Goal: Information Seeking & Learning: Understand process/instructions

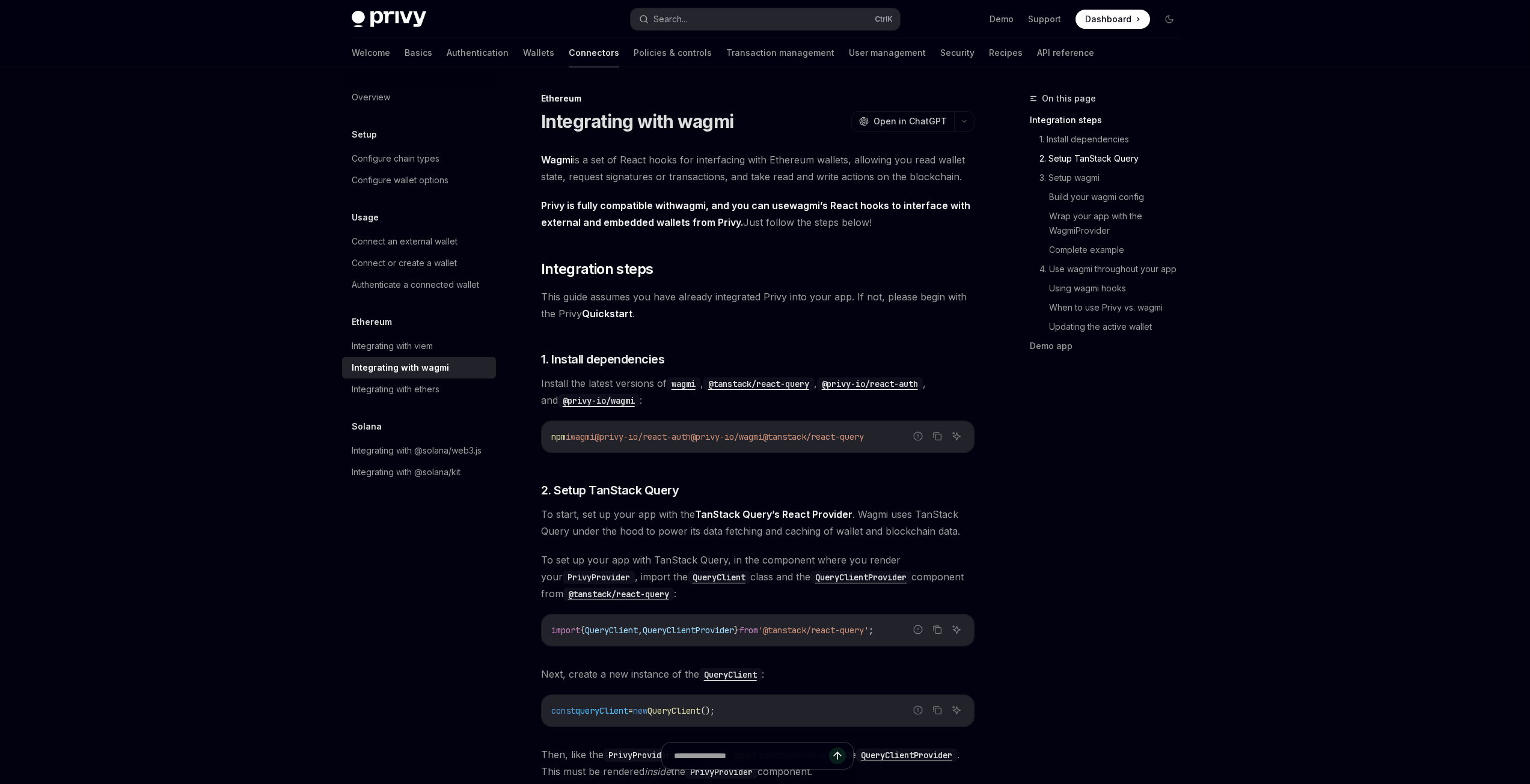
scroll to position [841, 0]
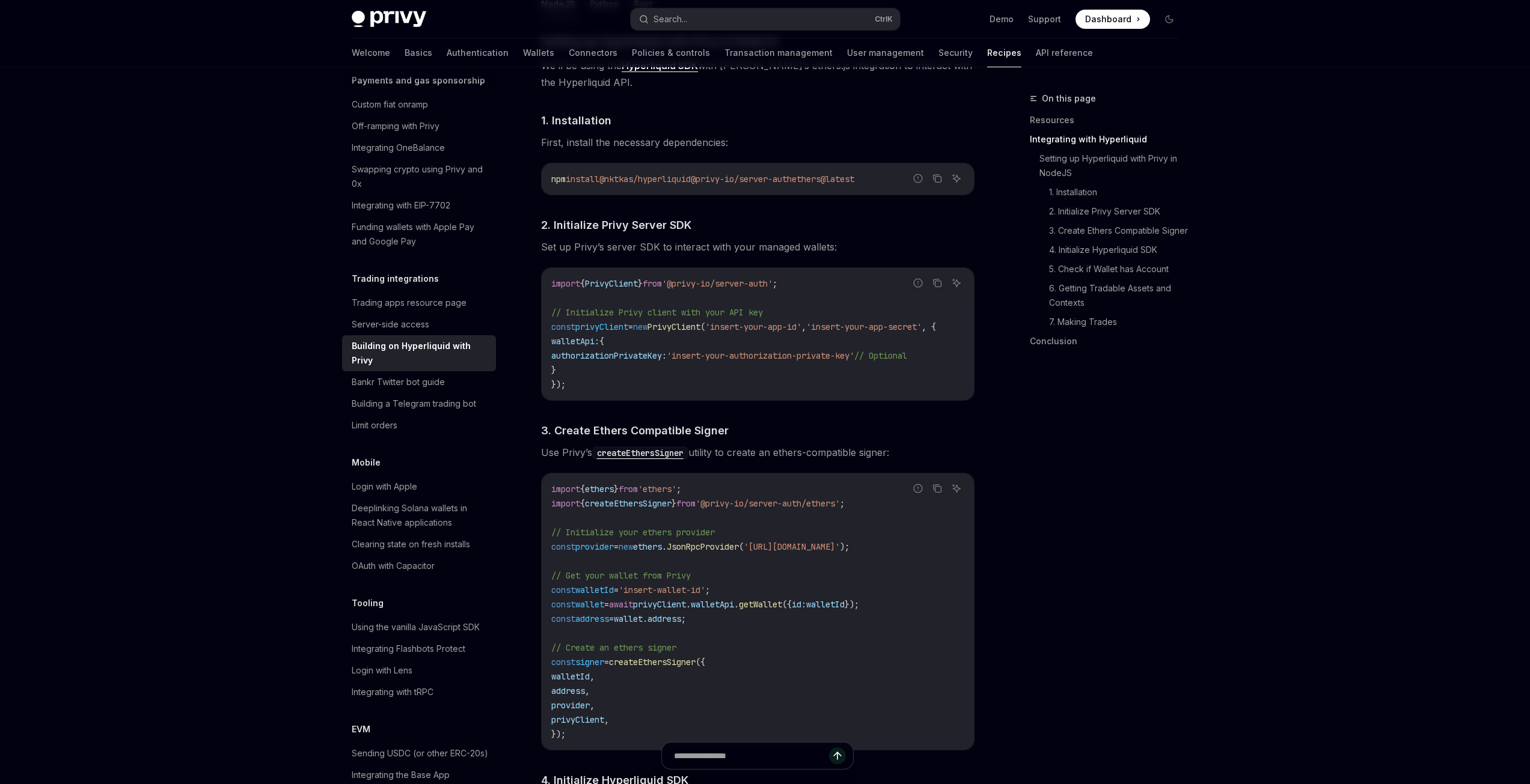
scroll to position [841, 0]
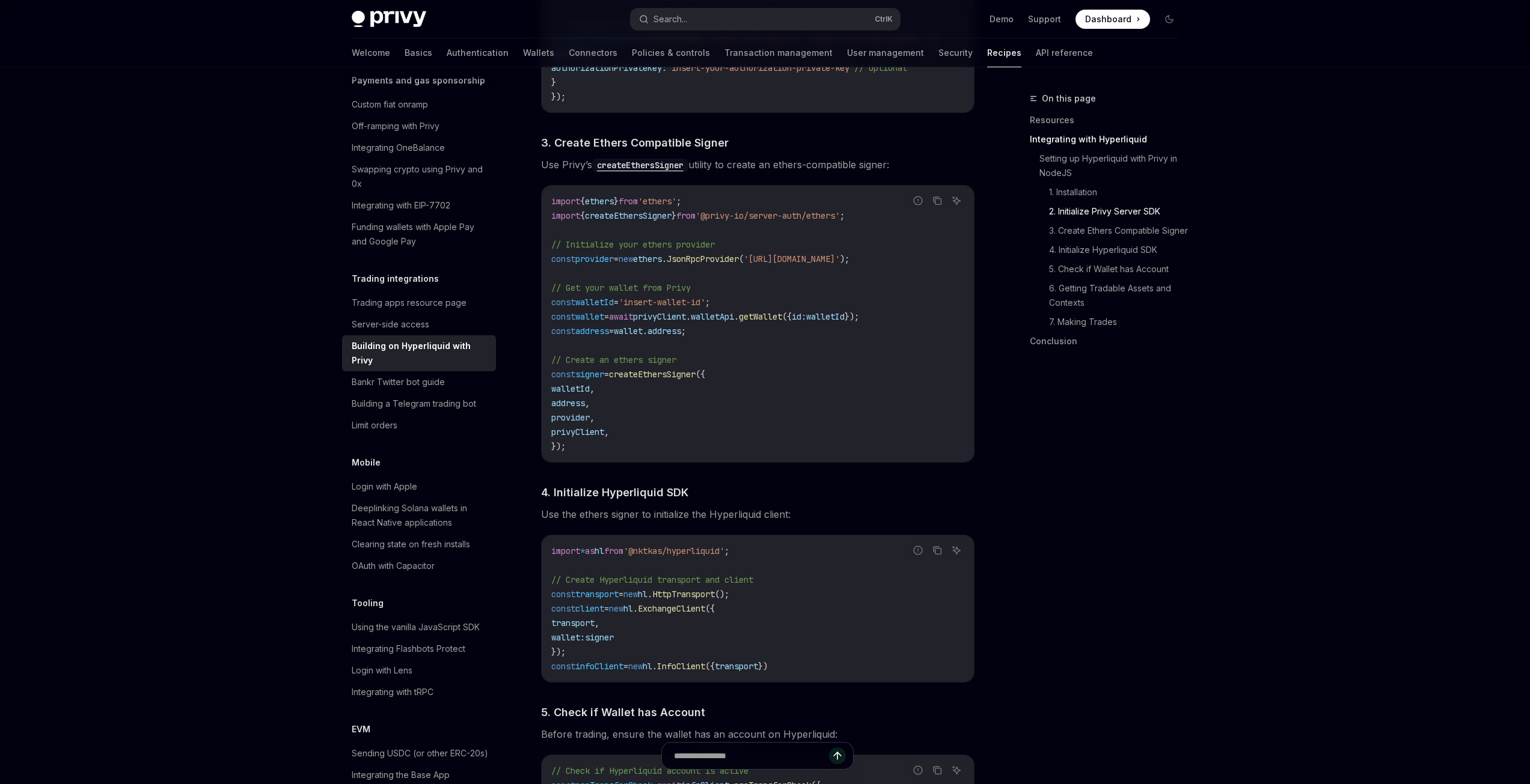
click at [697, 307] on span "'insert-wallet-id'" at bounding box center [661, 302] width 86 height 11
click at [759, 304] on code "import { ethers } from 'ethers' ; import { createEthersSigner } from '@privy-io…" at bounding box center [758, 324] width 413 height 259
click at [701, 304] on span "'insert-wallet-id'" at bounding box center [661, 302] width 86 height 11
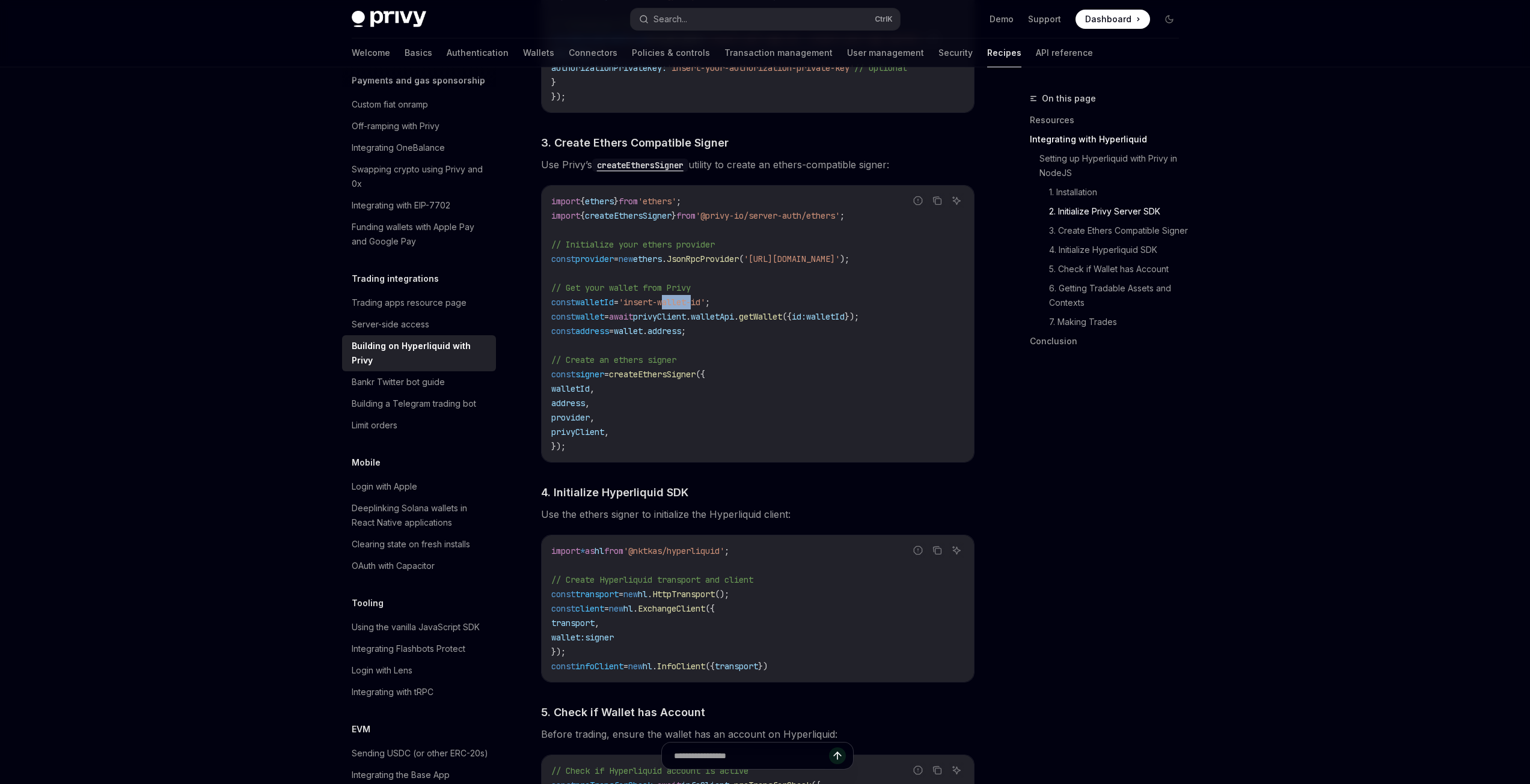
click at [701, 304] on span "'insert-wallet-id'" at bounding box center [661, 302] width 86 height 11
click at [751, 305] on code "import { ethers } from 'ethers' ; import { createEthersSigner } from '@privy-io…" at bounding box center [758, 324] width 413 height 259
click at [125, 155] on div "Privy Docs home page Search... Ctrl K Demo Support Dashboard Dashboard Search..…" at bounding box center [765, 650] width 1530 height 2983
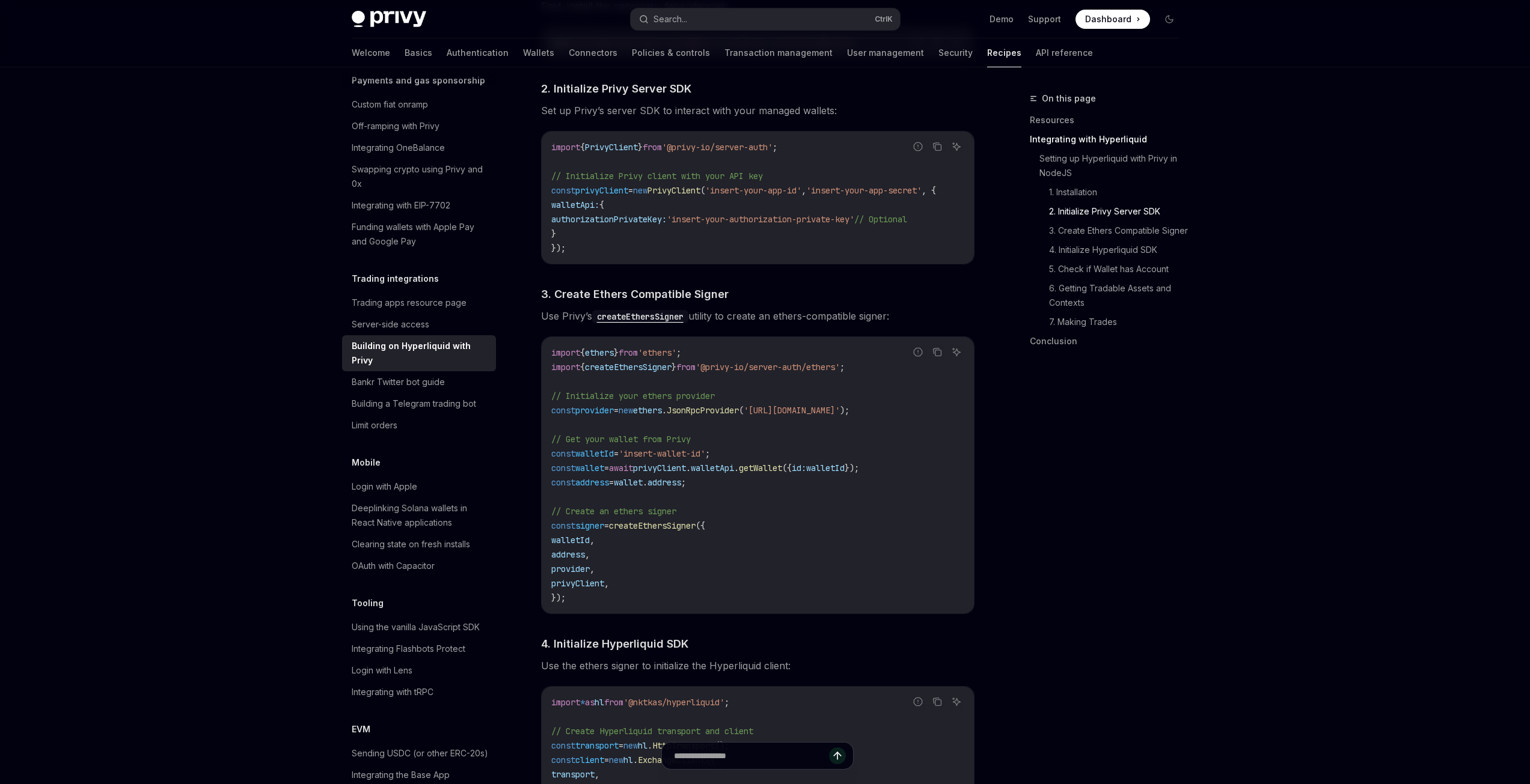
scroll to position [721, 0]
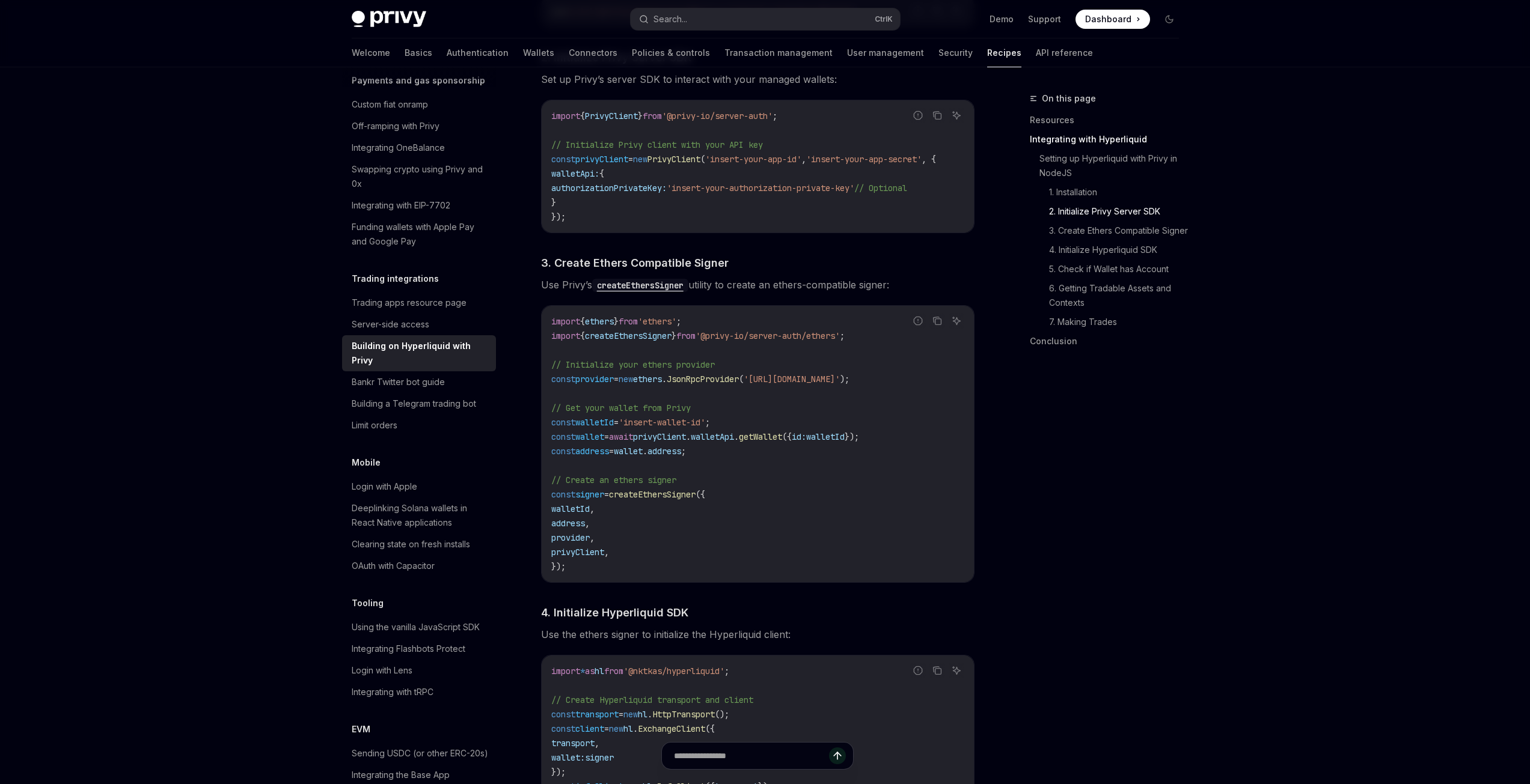
click at [661, 342] on span "createEthersSigner" at bounding box center [628, 336] width 86 height 11
click at [659, 342] on span "createEthersSigner" at bounding box center [628, 336] width 86 height 11
click at [722, 359] on code "import { ethers } from 'ethers' ; import { createEthersSigner } from '@privy-io…" at bounding box center [758, 444] width 413 height 259
click at [652, 339] on span "createEthersSigner" at bounding box center [628, 336] width 86 height 11
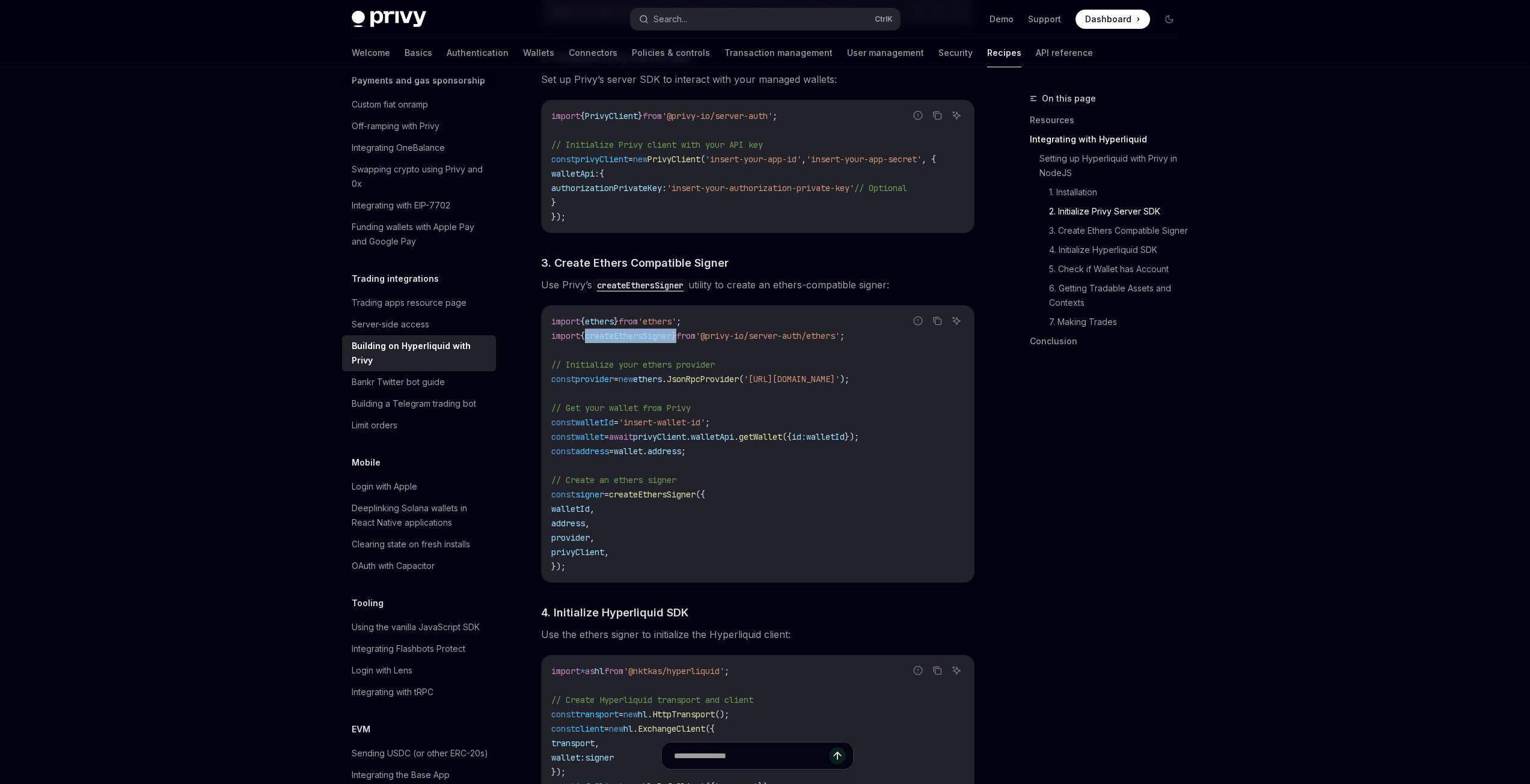
click at [652, 339] on span "createEthersSigner" at bounding box center [628, 336] width 86 height 11
click at [729, 313] on div "import { ethers } from 'ethers' ; import { createEthersSigner } from '@privy-io…" at bounding box center [757, 444] width 432 height 276
click at [662, 288] on code "createEthersSigner" at bounding box center [640, 285] width 96 height 13
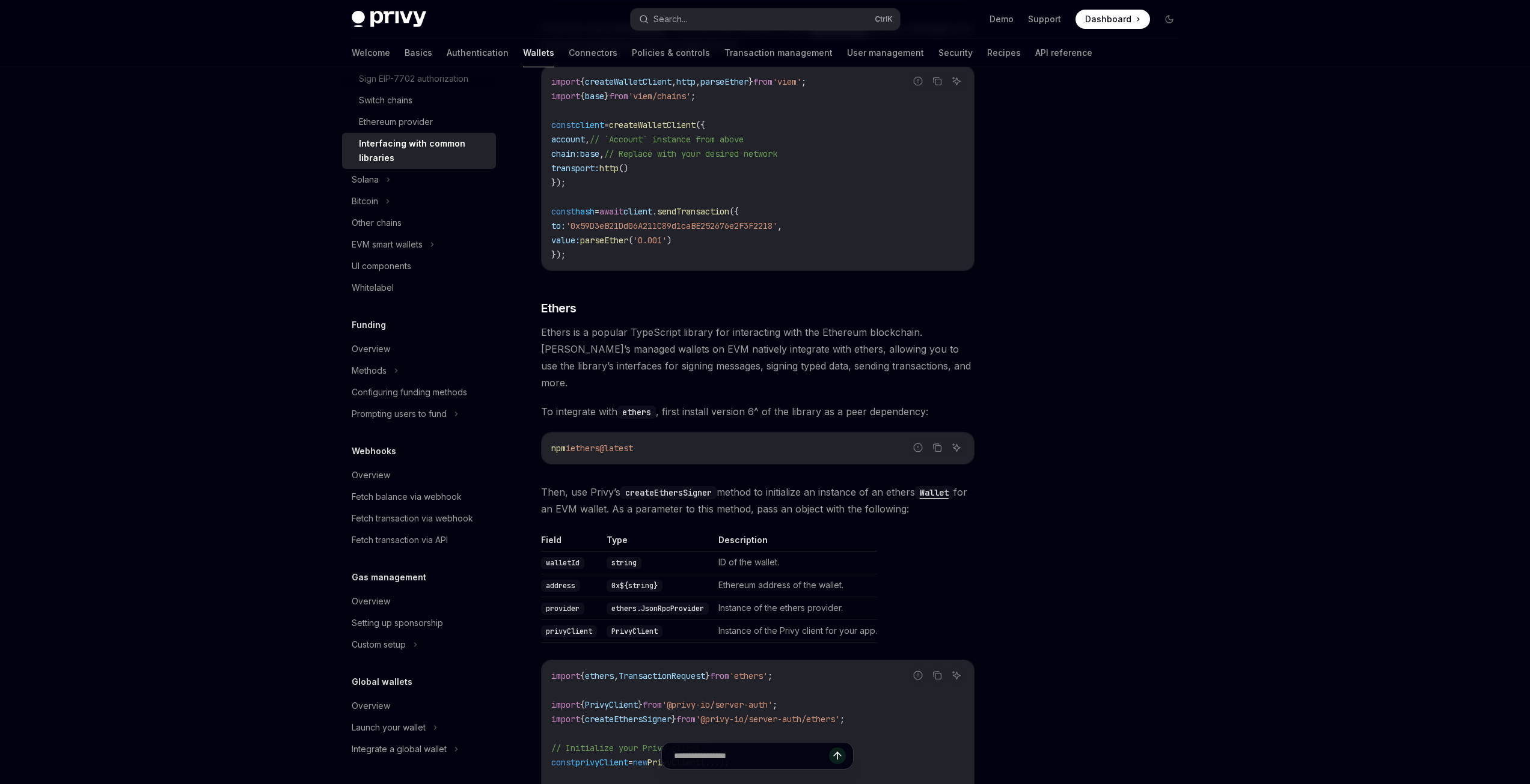
scroll to position [901, 0]
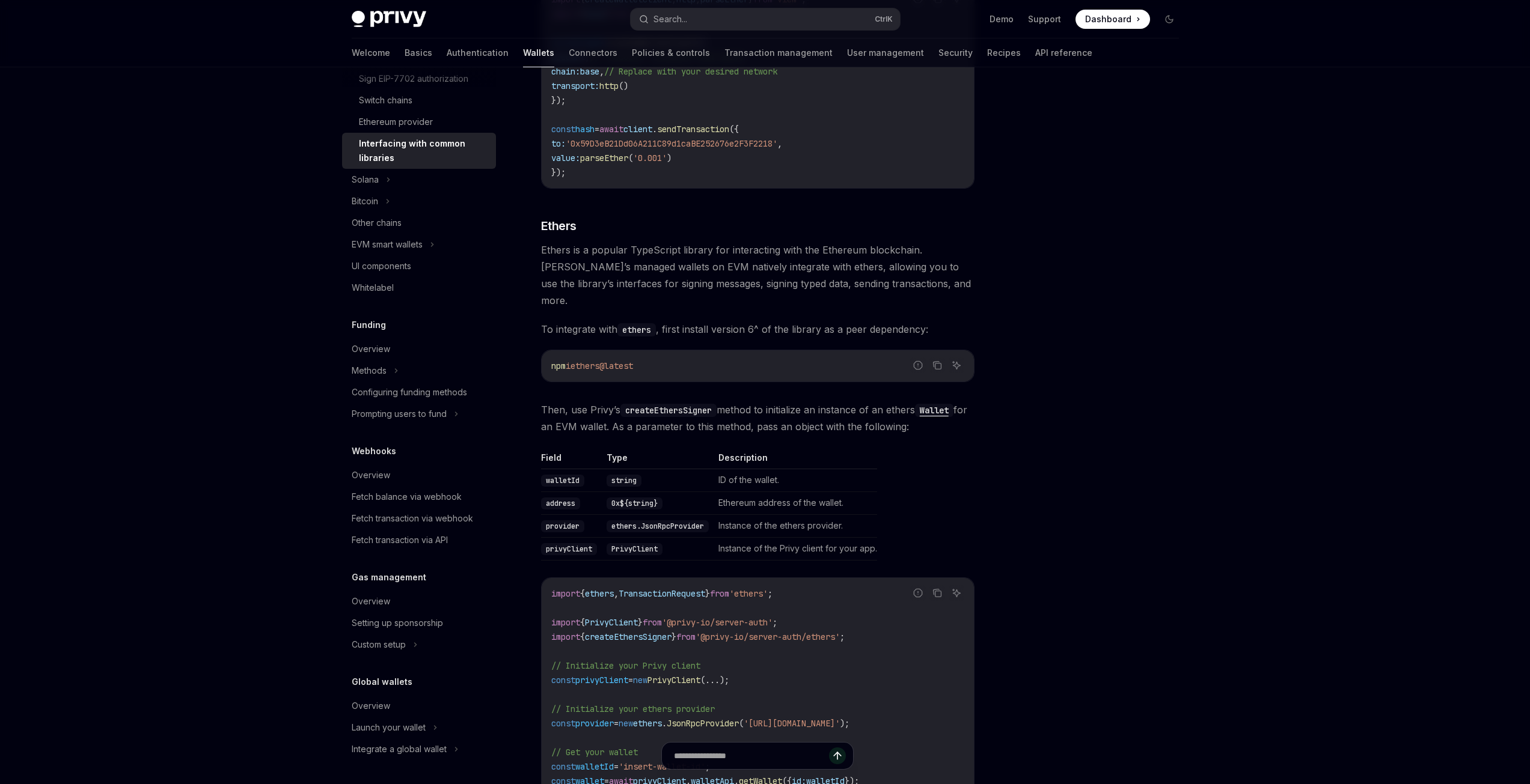
click at [813, 269] on span "Ethers is a popular TypeScript library for interacting with the Ethereum blockc…" at bounding box center [758, 275] width 433 height 68
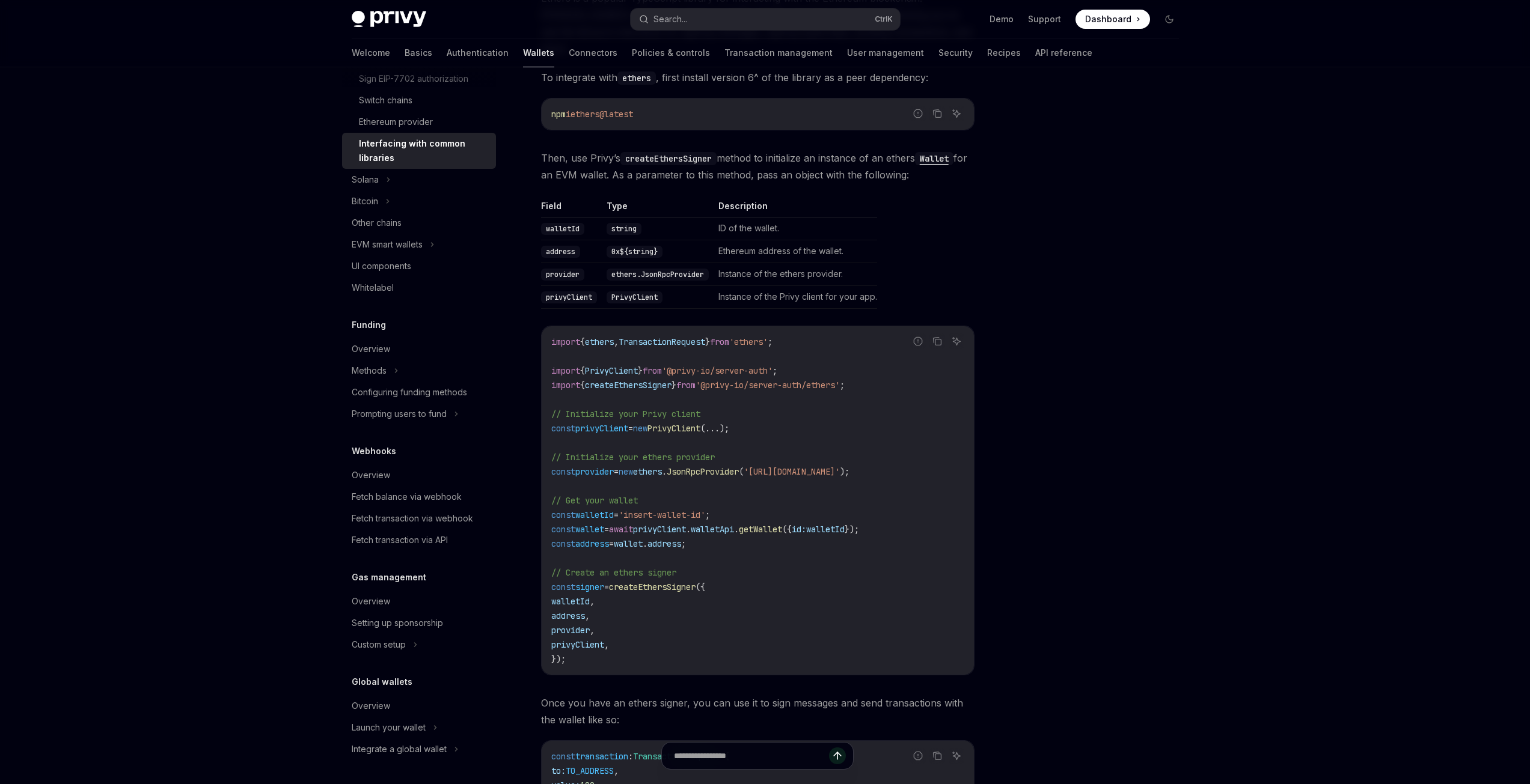
scroll to position [1136, 0]
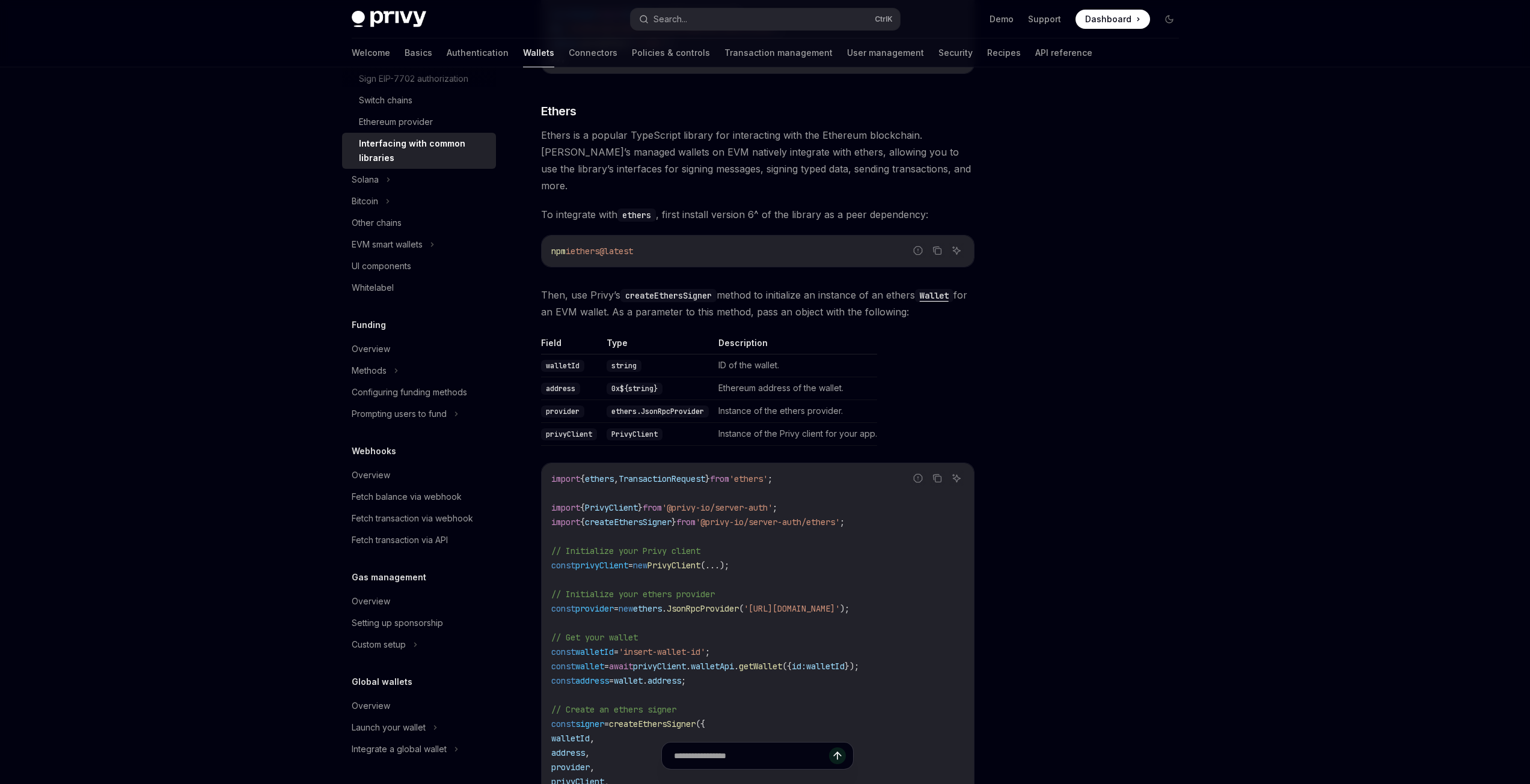
scroll to position [1011, 0]
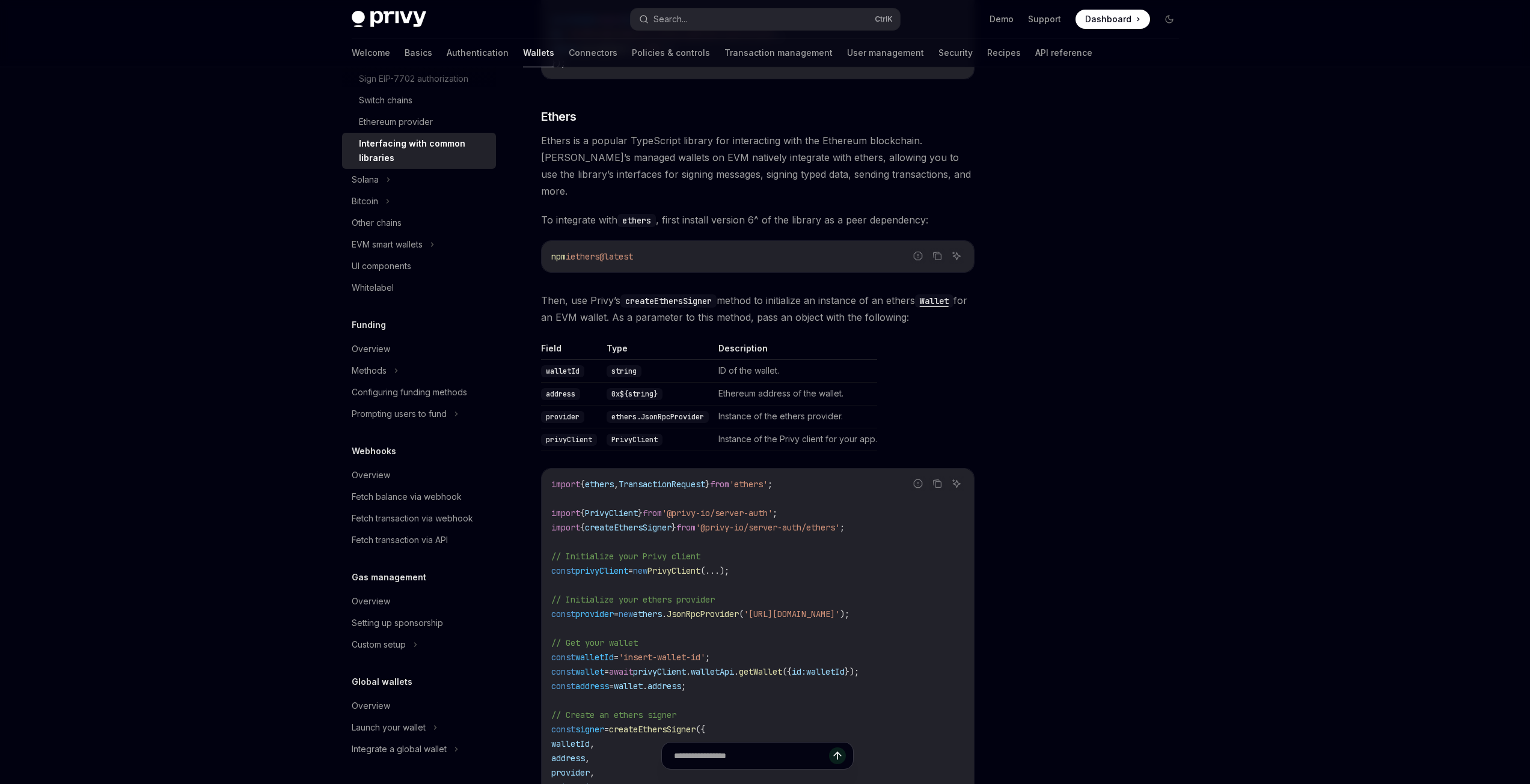
type textarea "*"
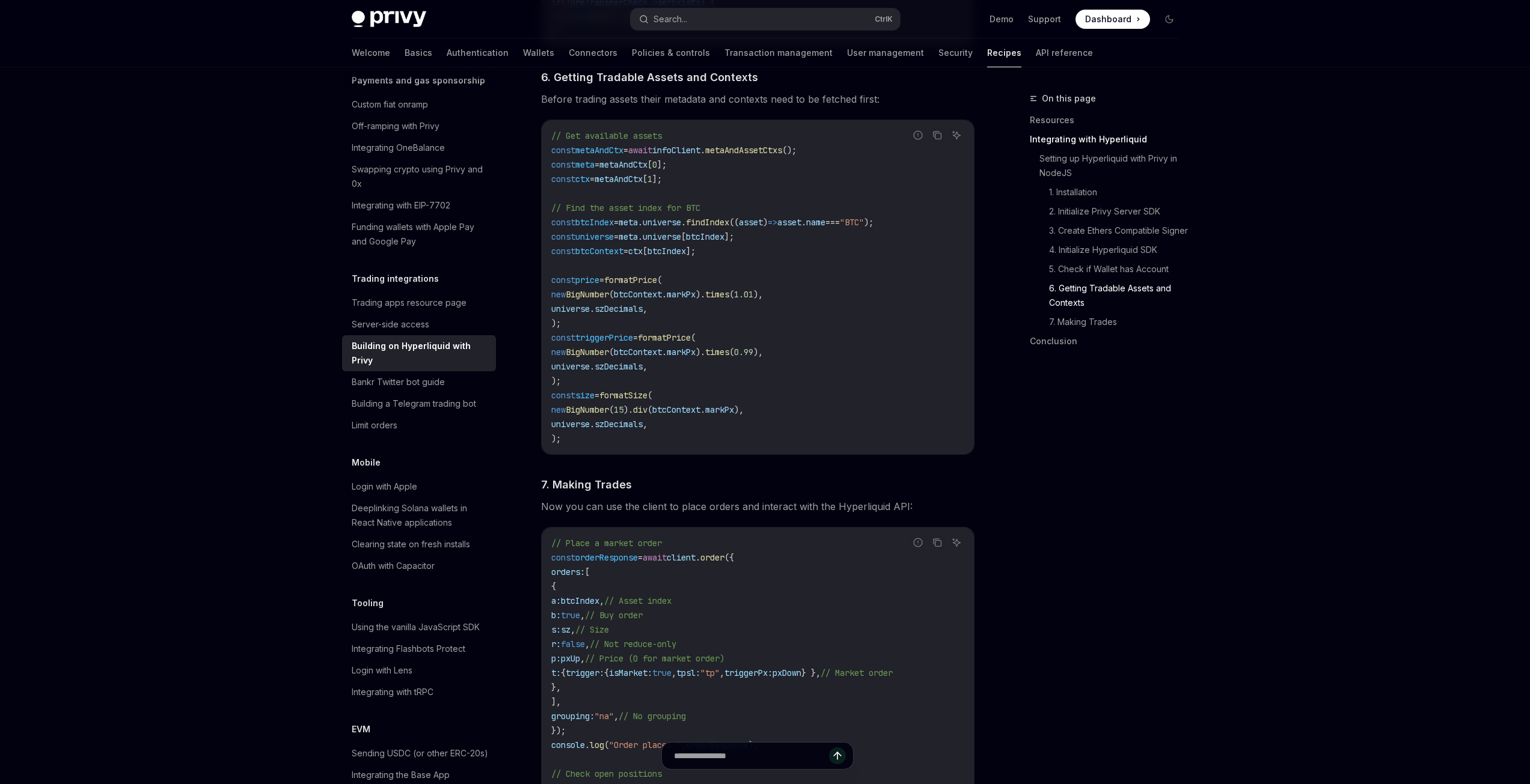
scroll to position [1682, 0]
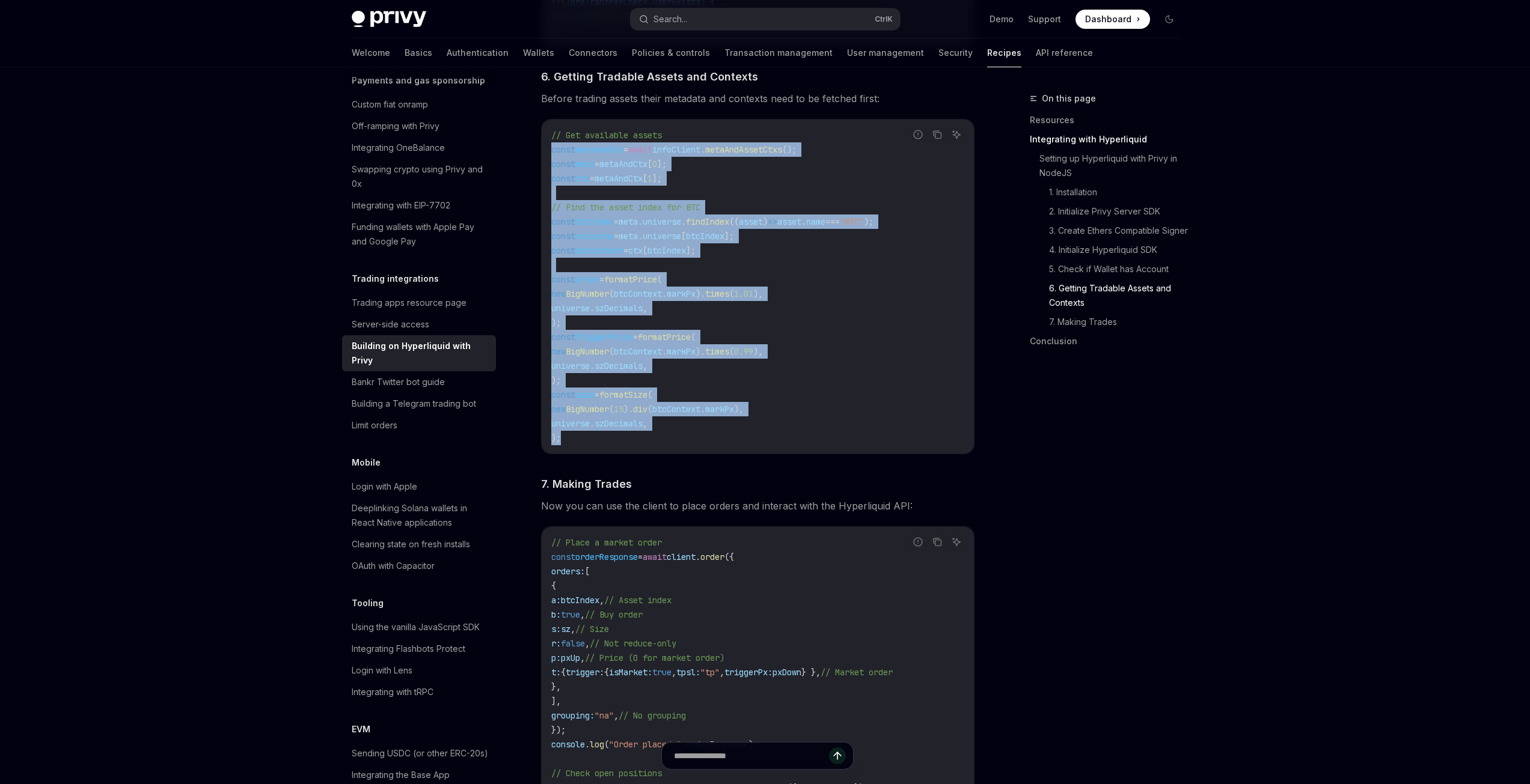
drag, startPoint x: 602, startPoint y: 444, endPoint x: 534, endPoint y: 155, distance: 296.9
copy code "const metaAndCtx = await infoClient . metaAndAssetCtxs (); const meta = metaAnd…"
click at [810, 314] on code "// Get available assets const metaAndCtx = await infoClient . metaAndAssetCtxs …" at bounding box center [758, 286] width 413 height 317
drag, startPoint x: 601, startPoint y: 446, endPoint x: 526, endPoint y: 140, distance: 315.1
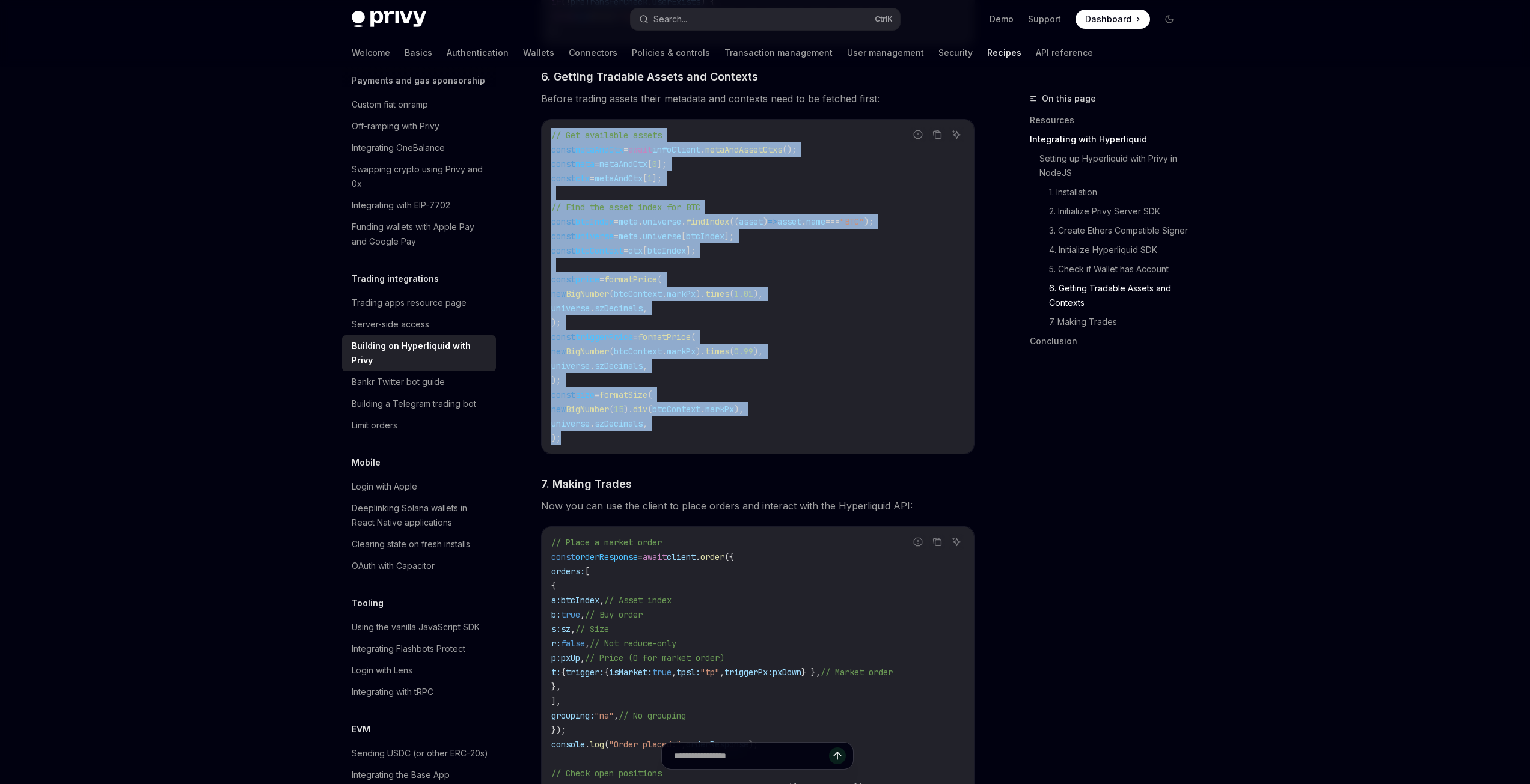
copy code "// Get available assets const metaAndCtx = await infoClient . metaAndAssetCtxs …"
click at [876, 406] on code "// Get available assets const metaAndCtx = await infoClient . metaAndAssetCtxs …" at bounding box center [758, 286] width 413 height 317
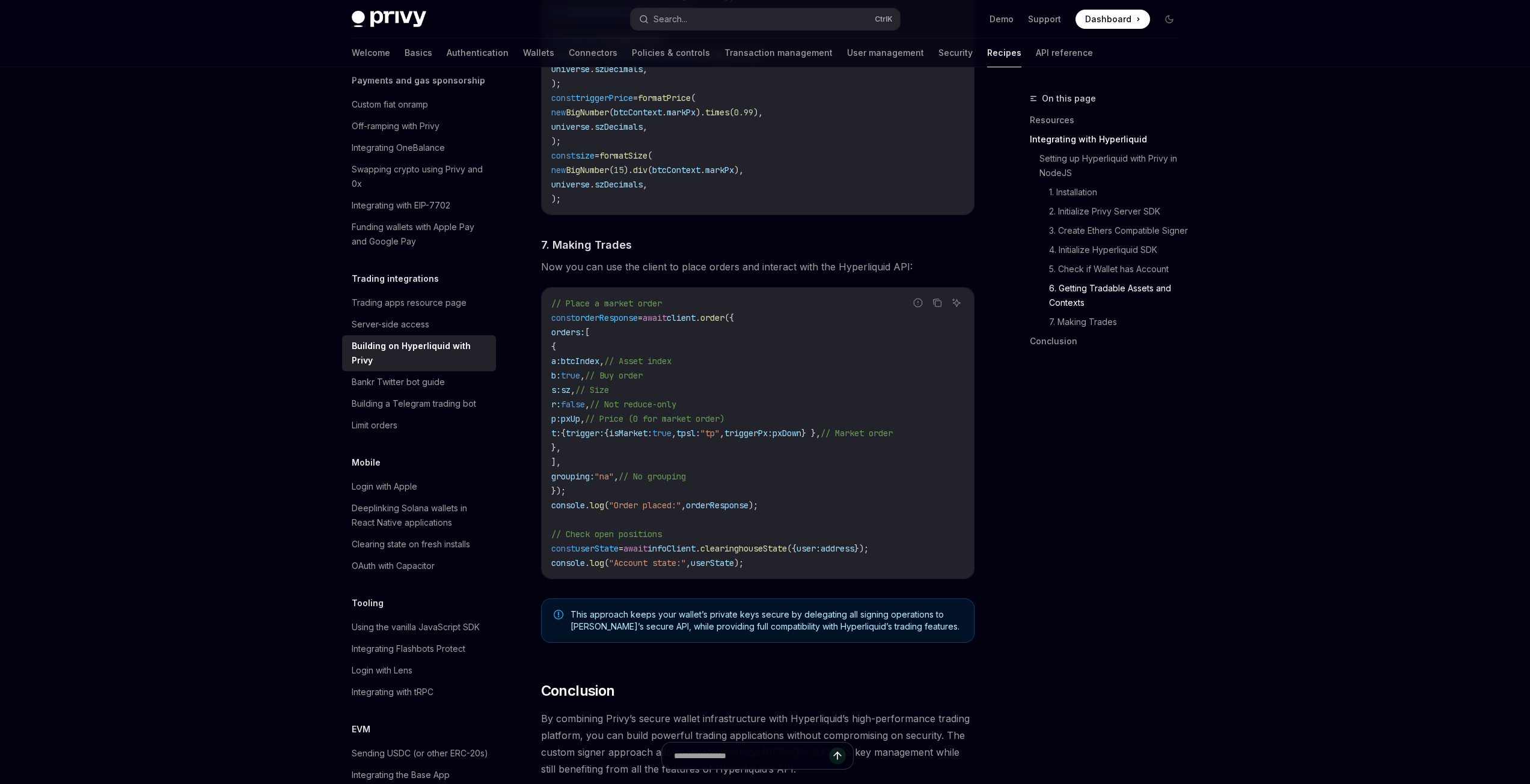
scroll to position [1923, 0]
click at [600, 362] on span "btcIndex" at bounding box center [580, 360] width 39 height 11
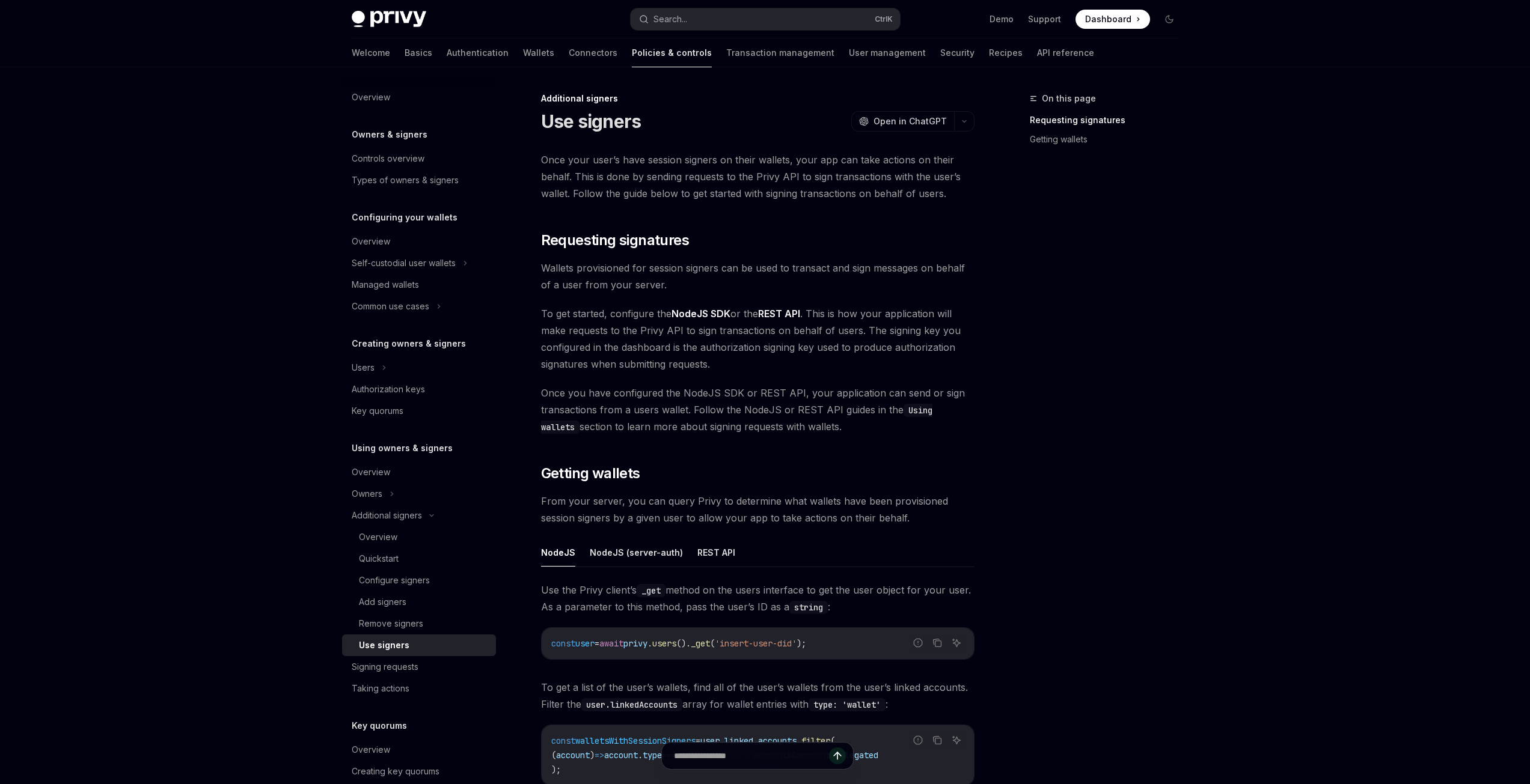
click at [706, 212] on div "Once your user’s have session signers on their wallets, your app can take actio…" at bounding box center [758, 518] width 433 height 733
click at [762, 15] on button "Search... Ctrl K" at bounding box center [765, 19] width 269 height 22
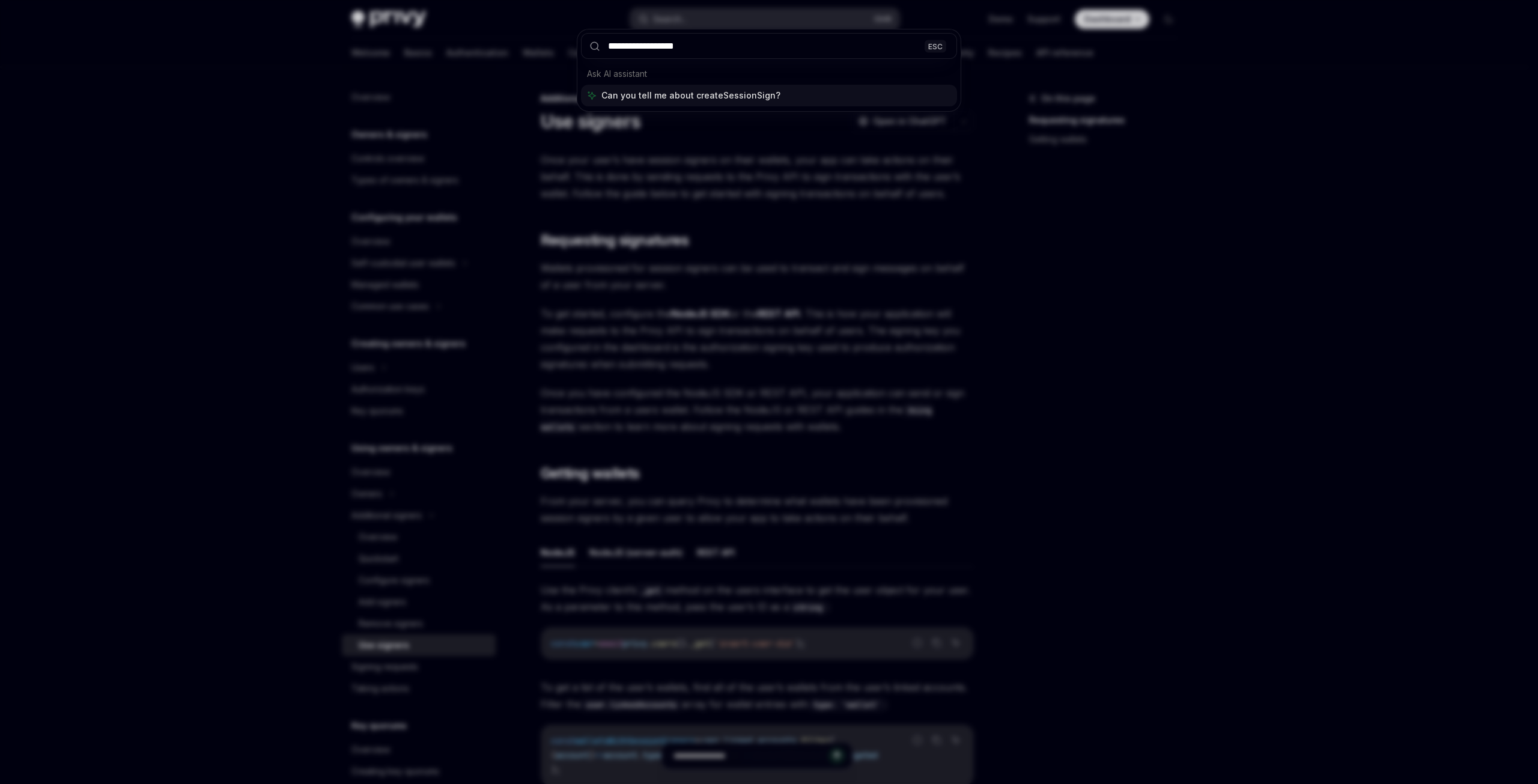
type input "**********"
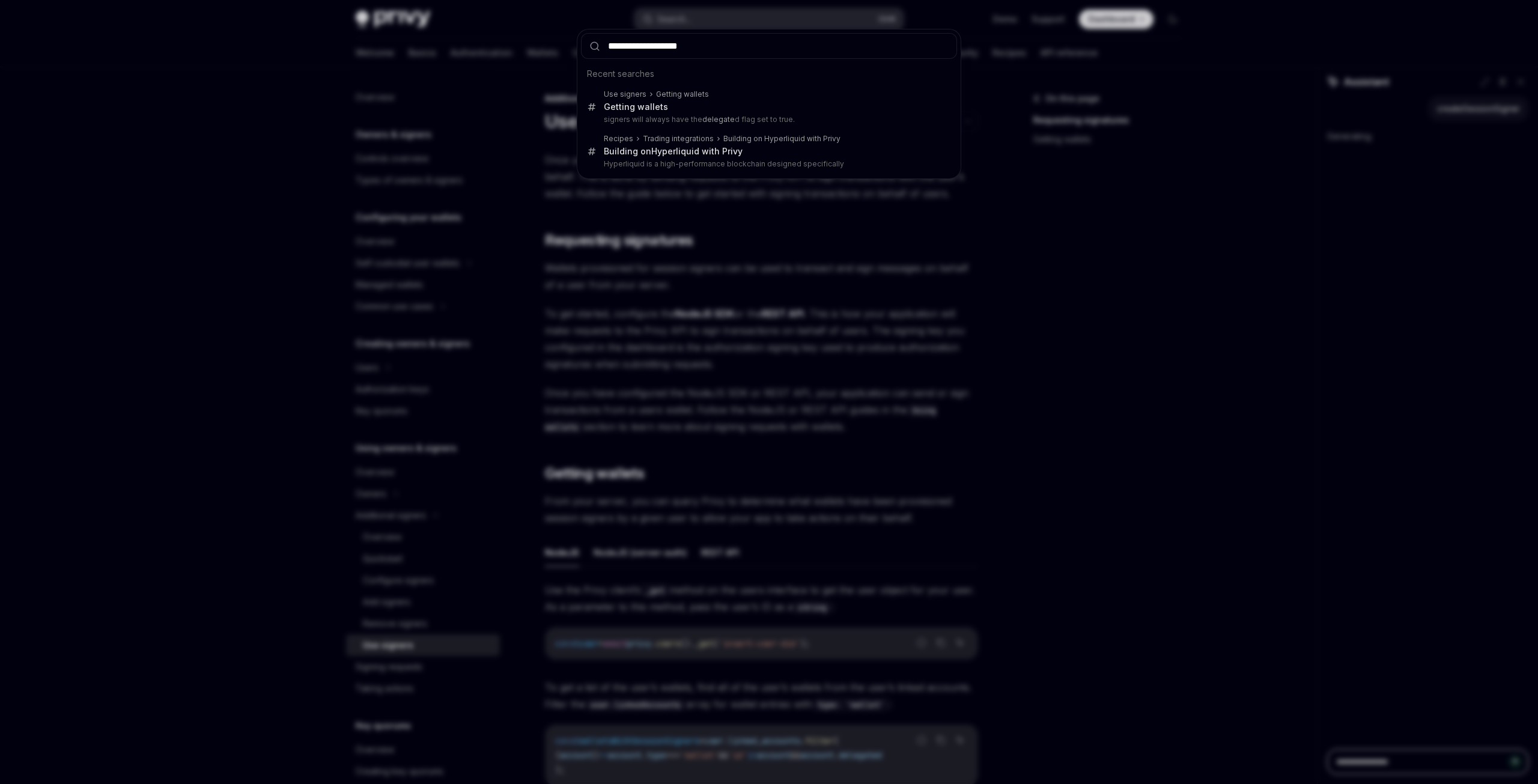
type textarea "*"
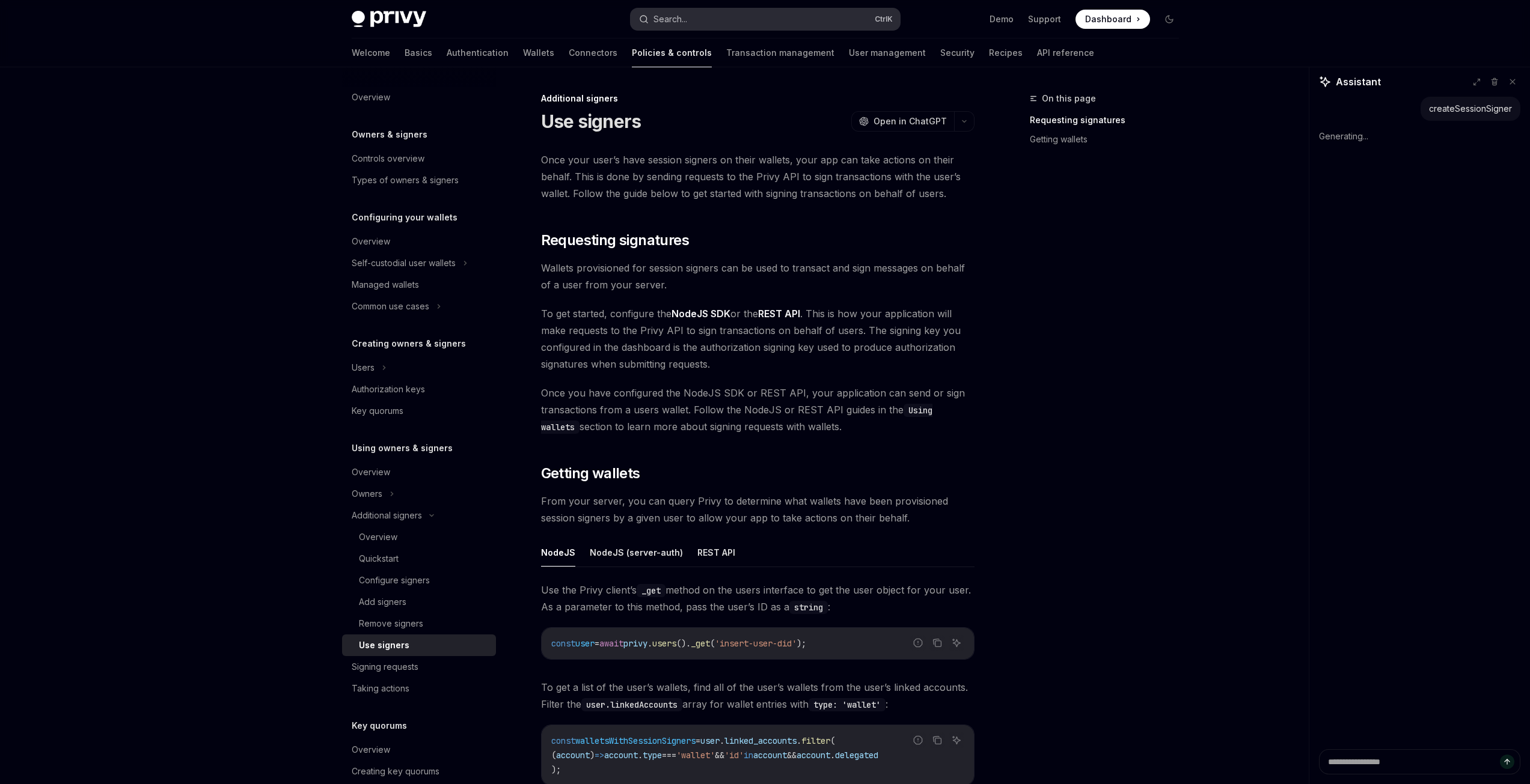
click at [758, 23] on button "Search... Ctrl K" at bounding box center [765, 19] width 269 height 22
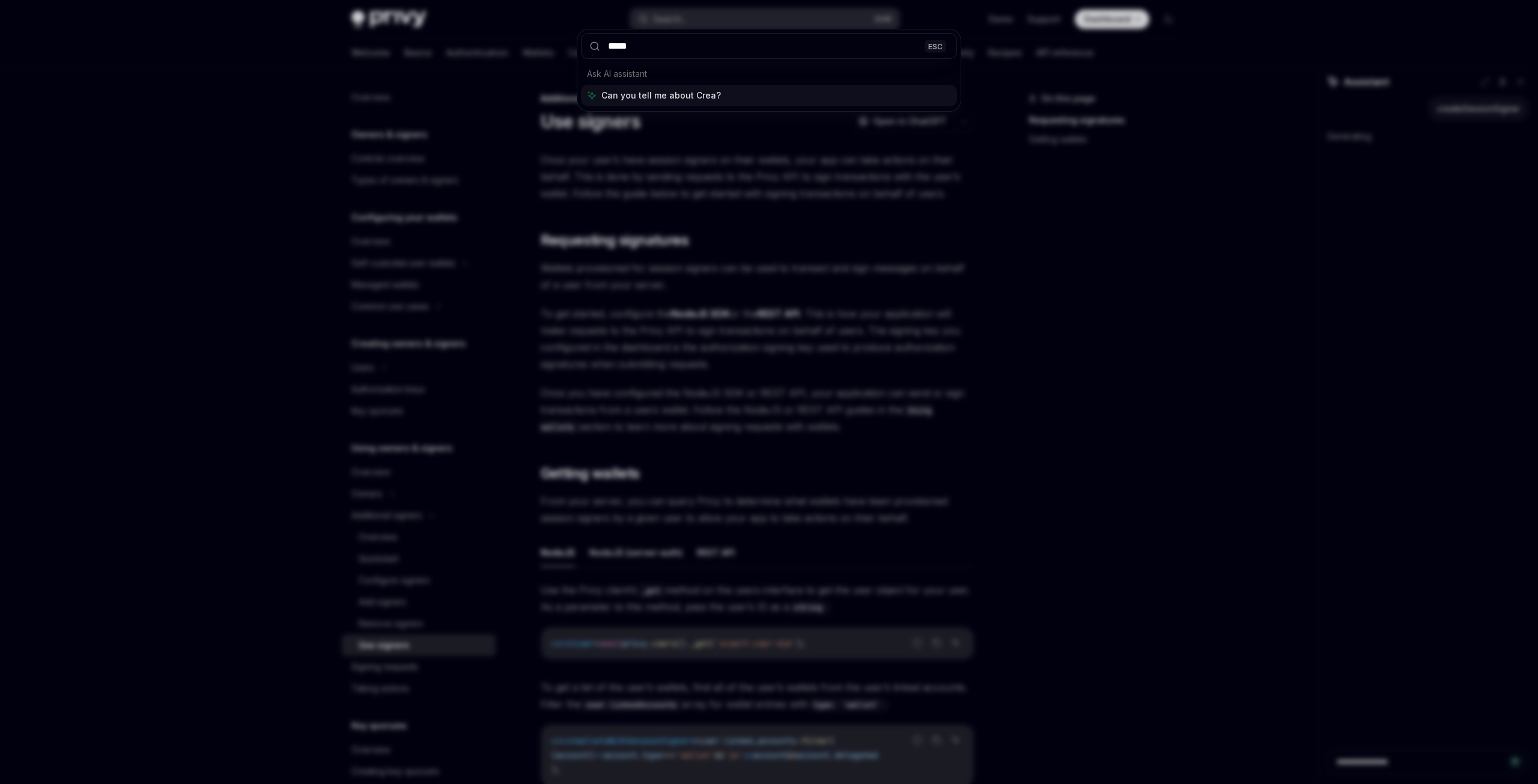
type input "******"
type textarea "*"
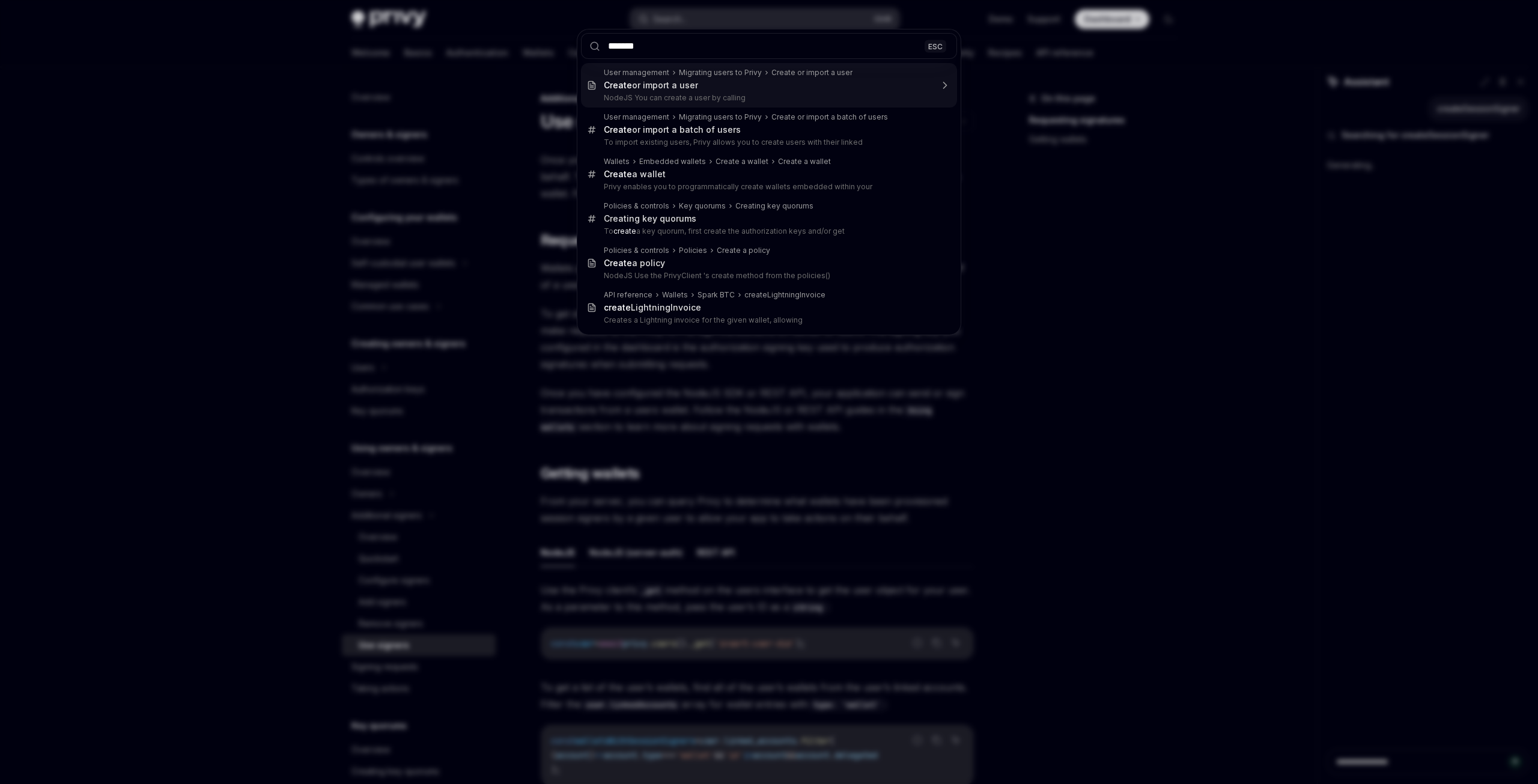
type input "********"
type textarea "*"
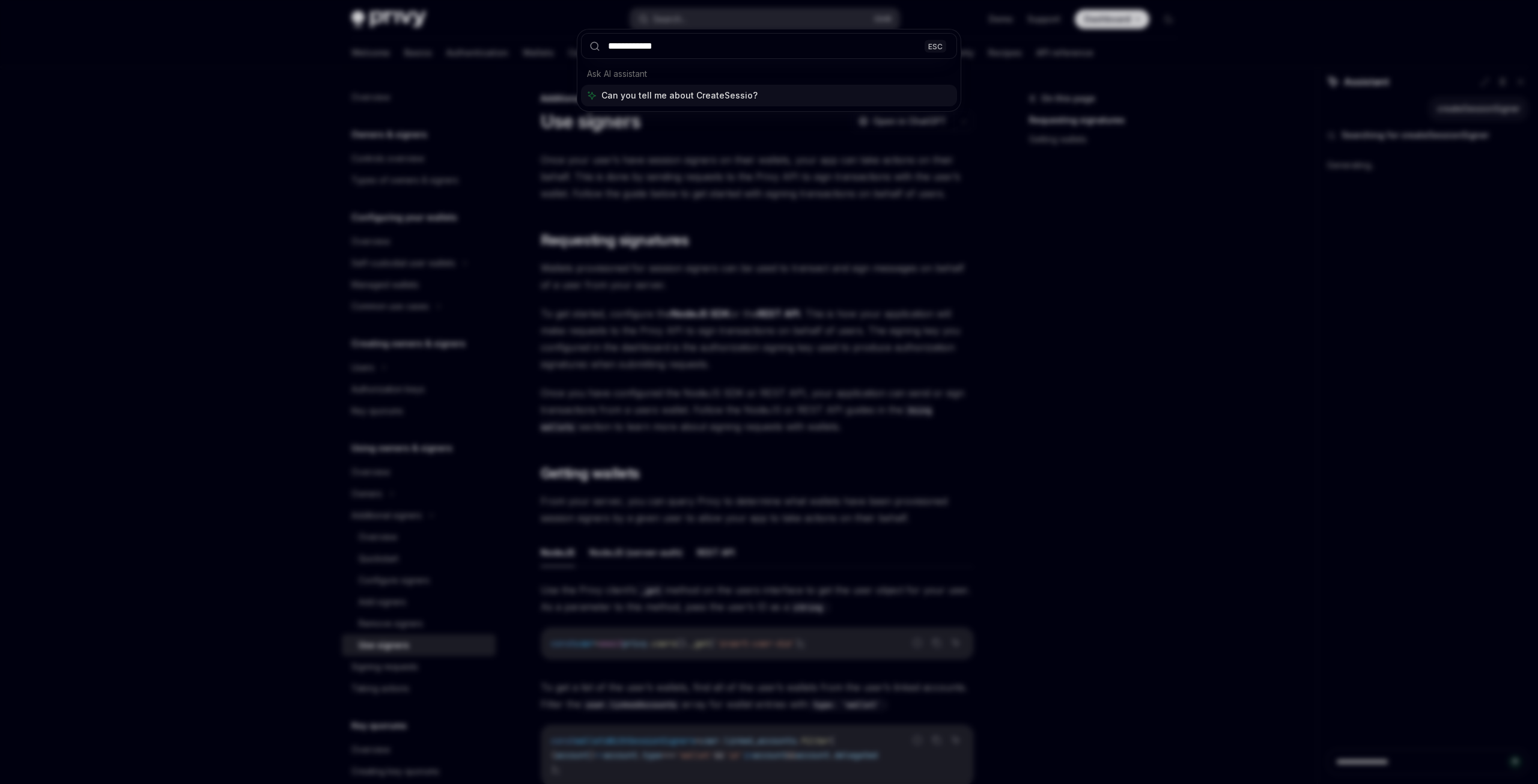
type input "**********"
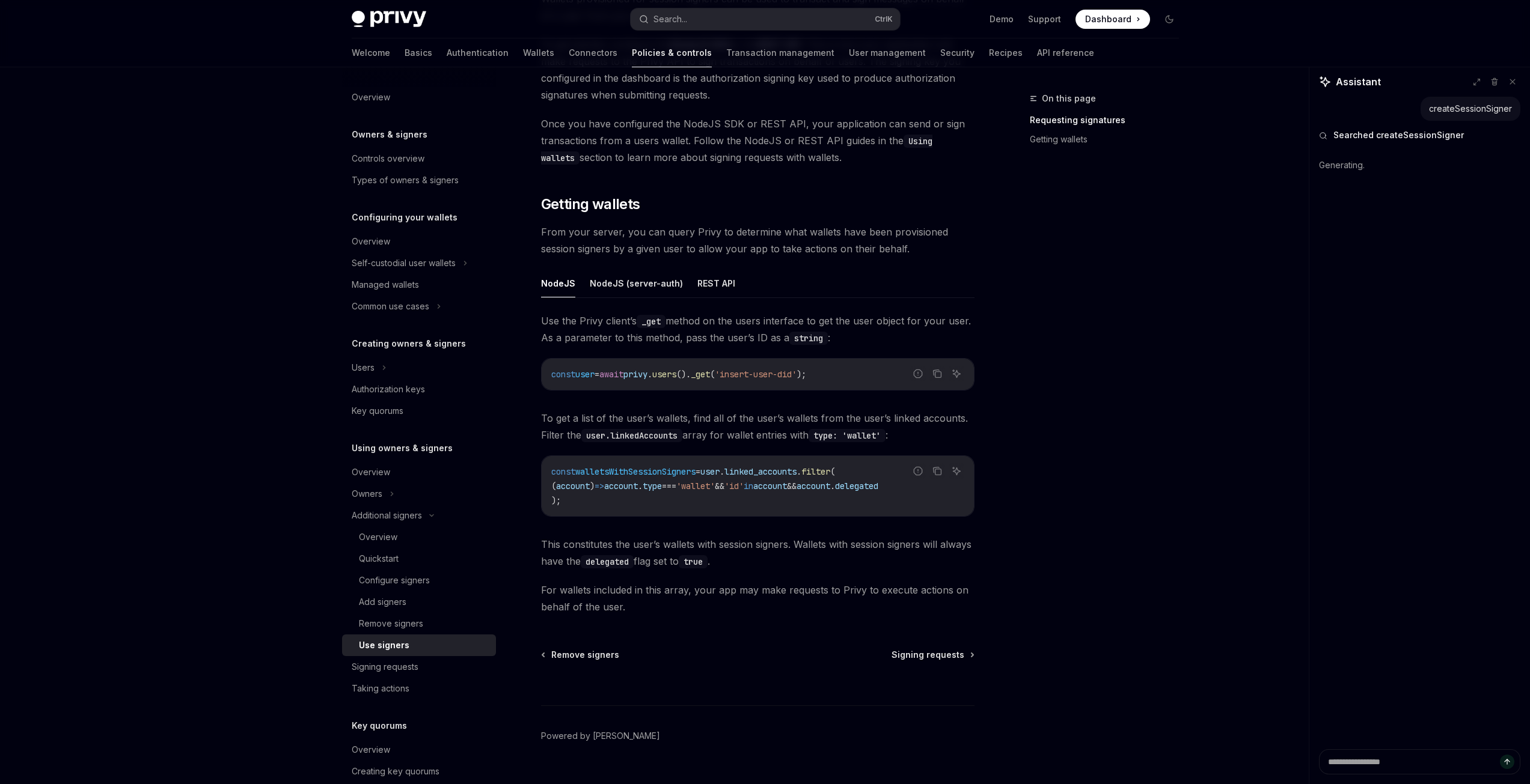
scroll to position [299, 0]
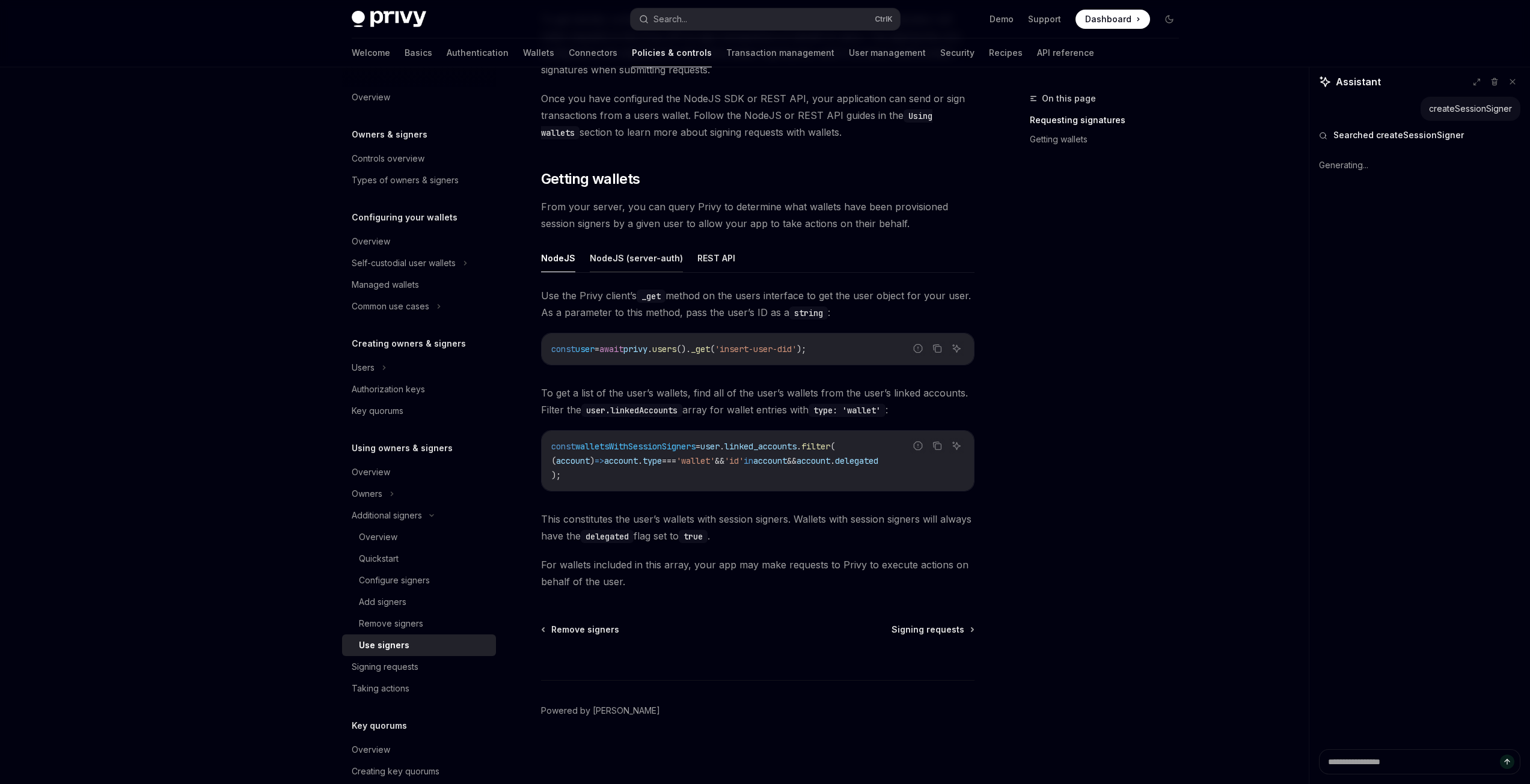
click at [652, 255] on button "NodeJS (server-auth)" at bounding box center [636, 258] width 93 height 28
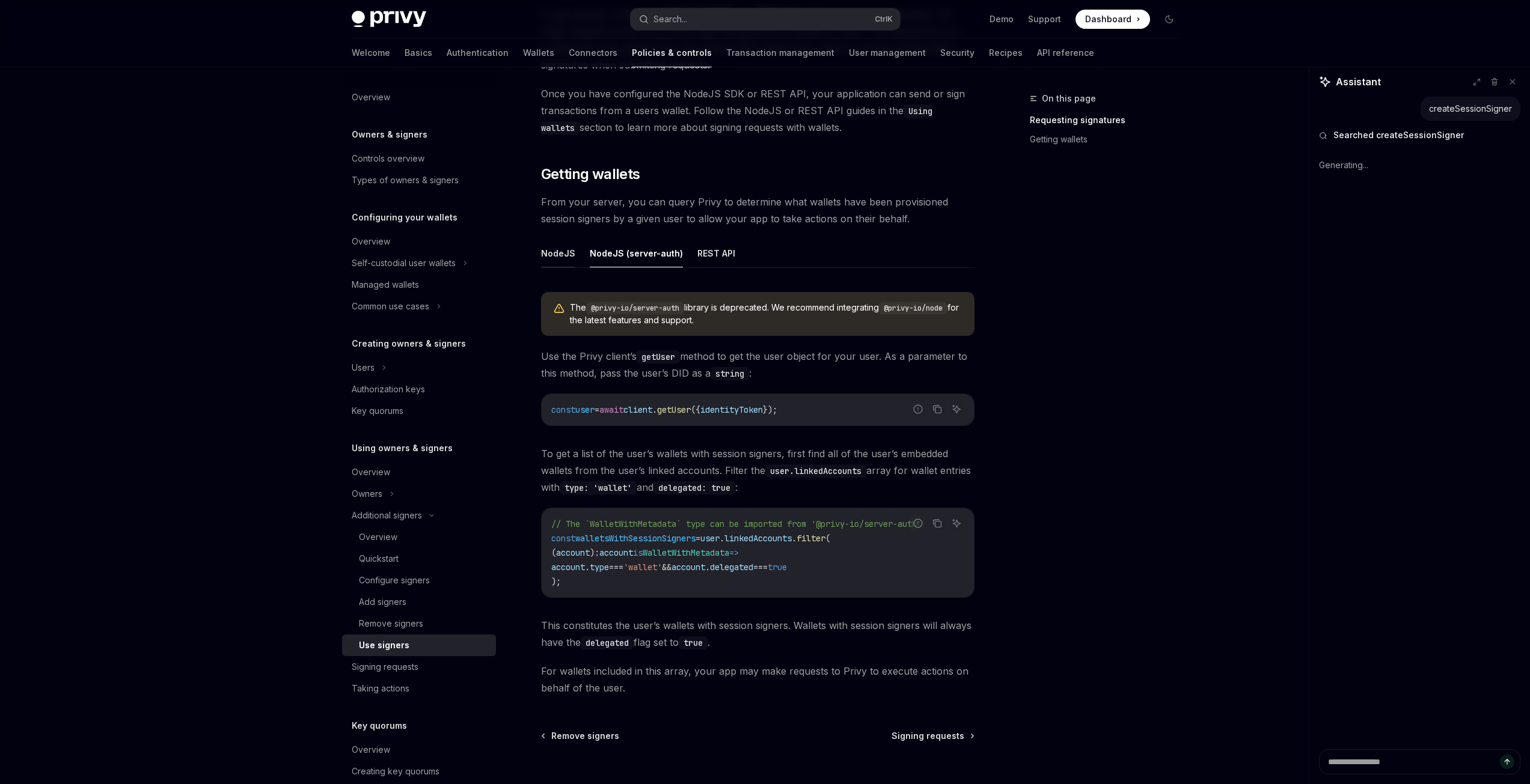
click at [564, 255] on button "NodeJS" at bounding box center [558, 253] width 34 height 28
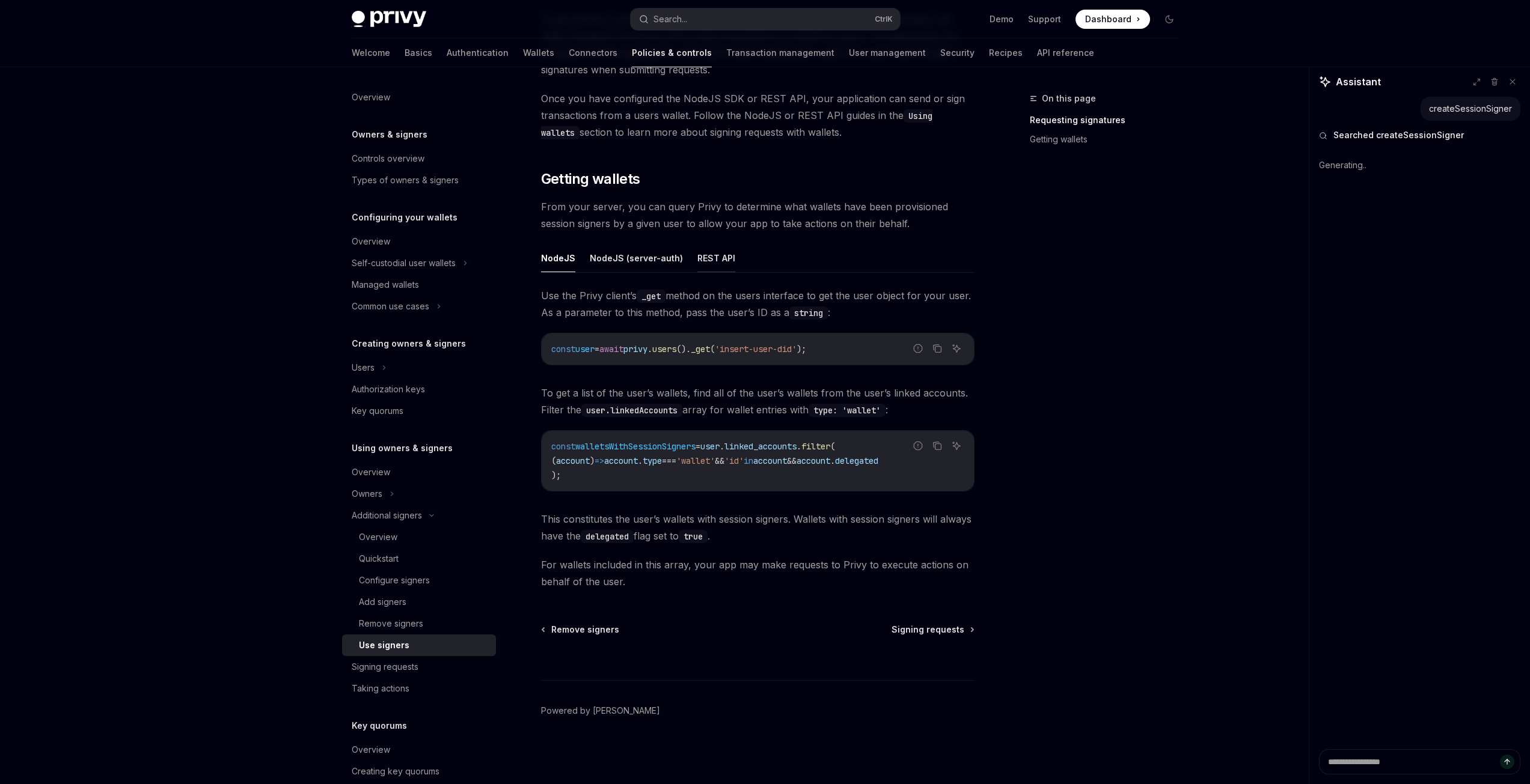
click at [697, 256] on button "REST API" at bounding box center [716, 258] width 38 height 28
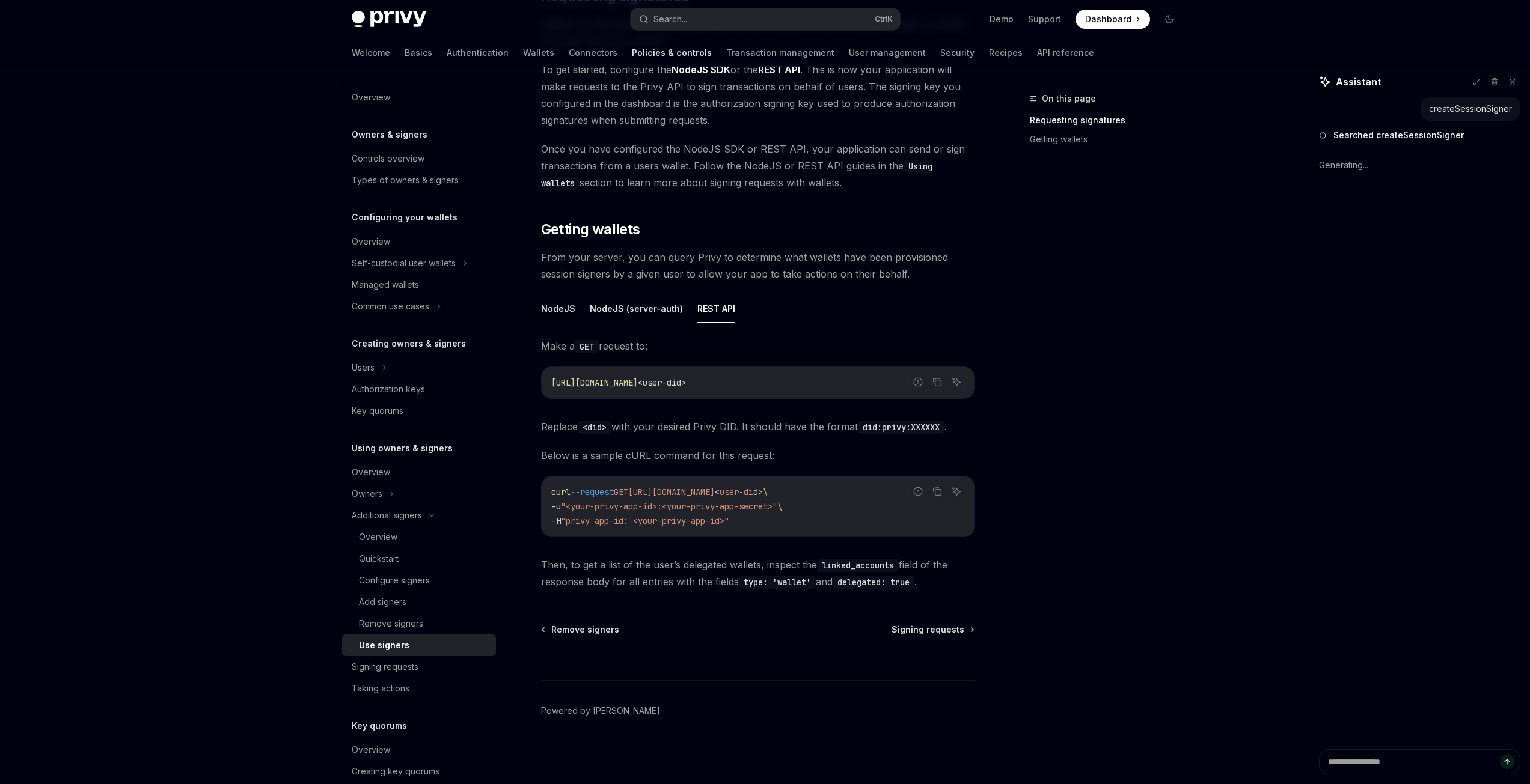
scroll to position [244, 0]
click at [618, 303] on button "NodeJS (server-auth)" at bounding box center [636, 308] width 93 height 28
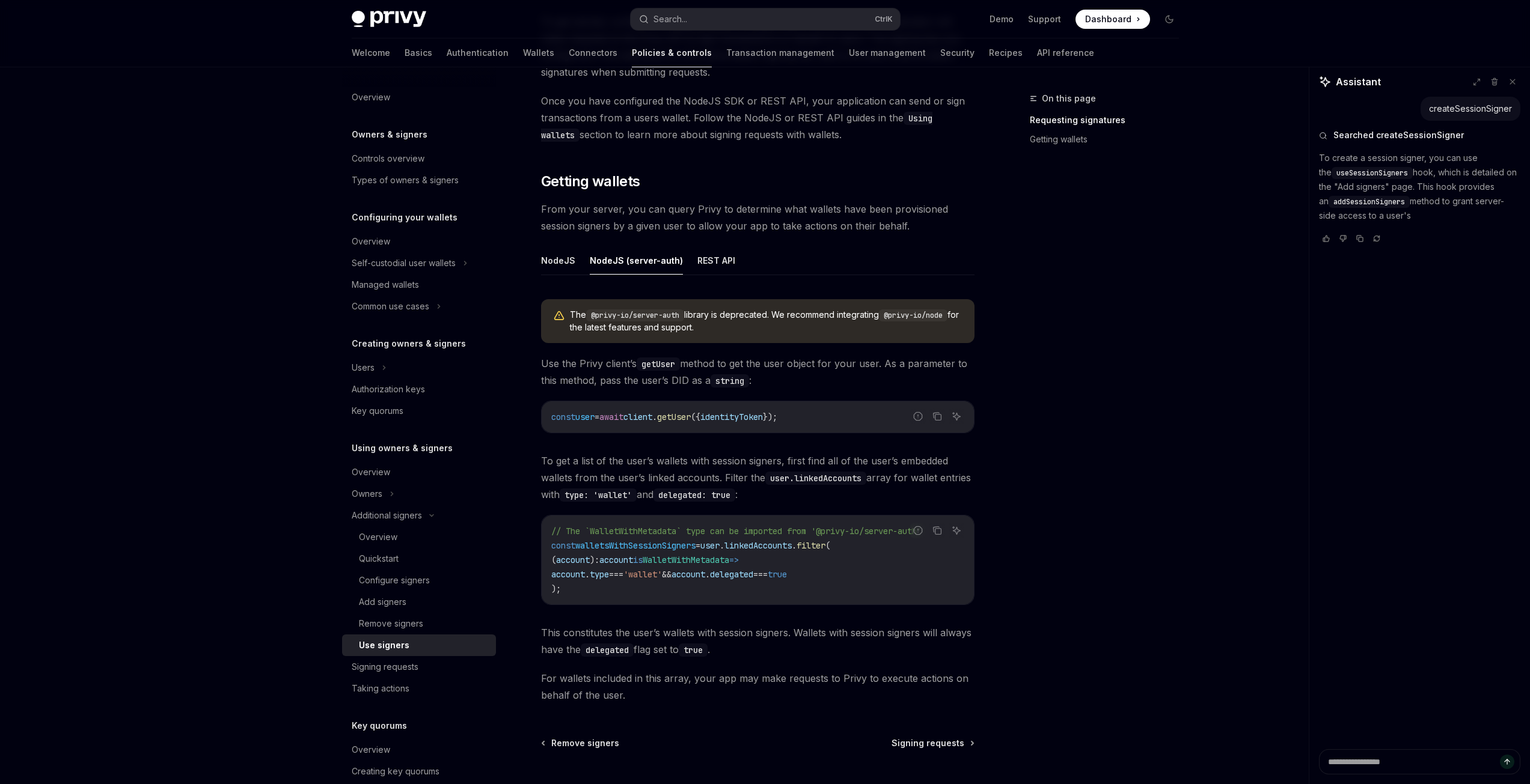
scroll to position [405, 0]
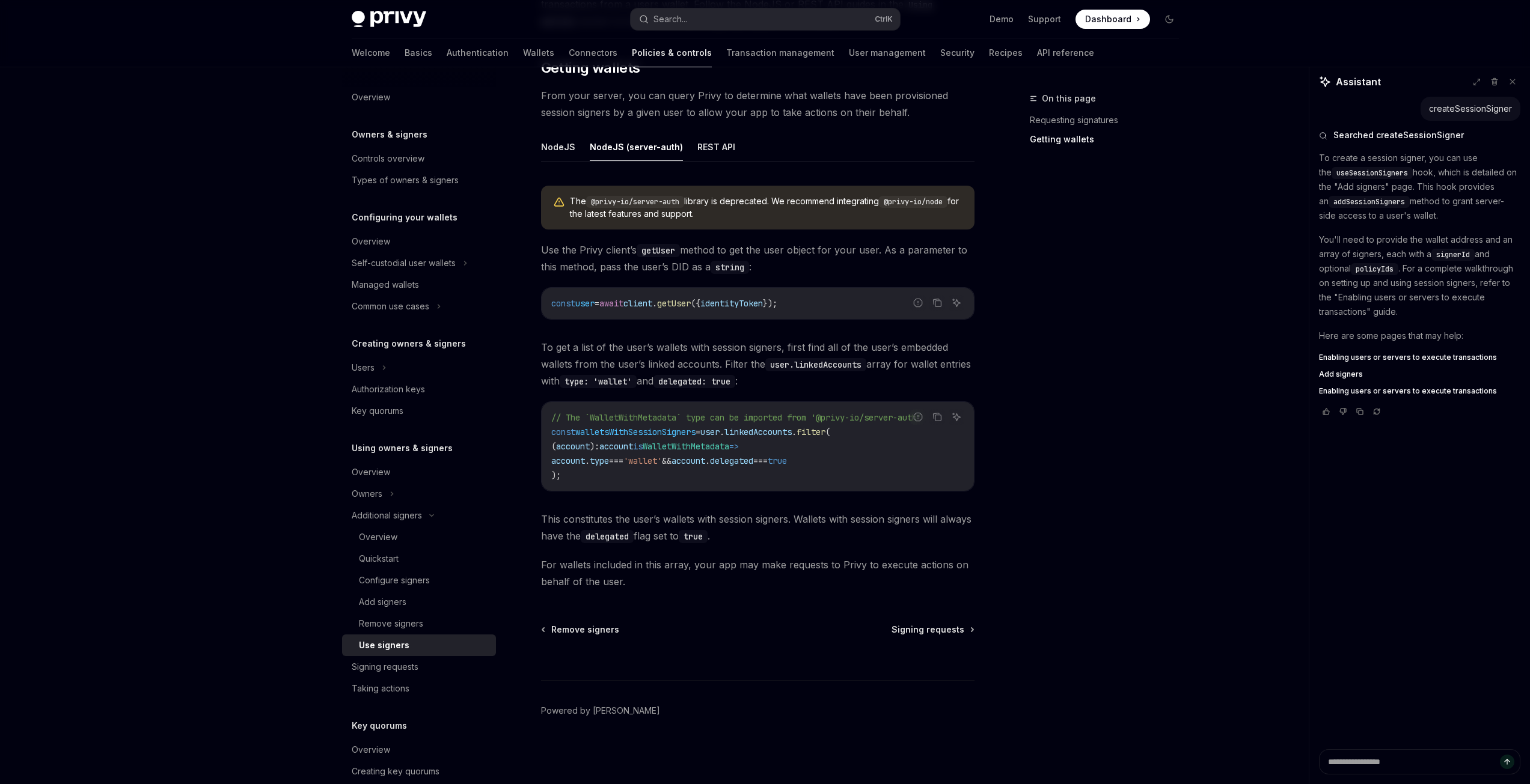
type textarea "*"
click at [916, 200] on code "@privy-io/node" at bounding box center [913, 201] width 68 height 12
click at [789, 224] on div "The @privy-io/server-auth library is deprecated. We recommend integrating @priv…" at bounding box center [758, 207] width 433 height 44
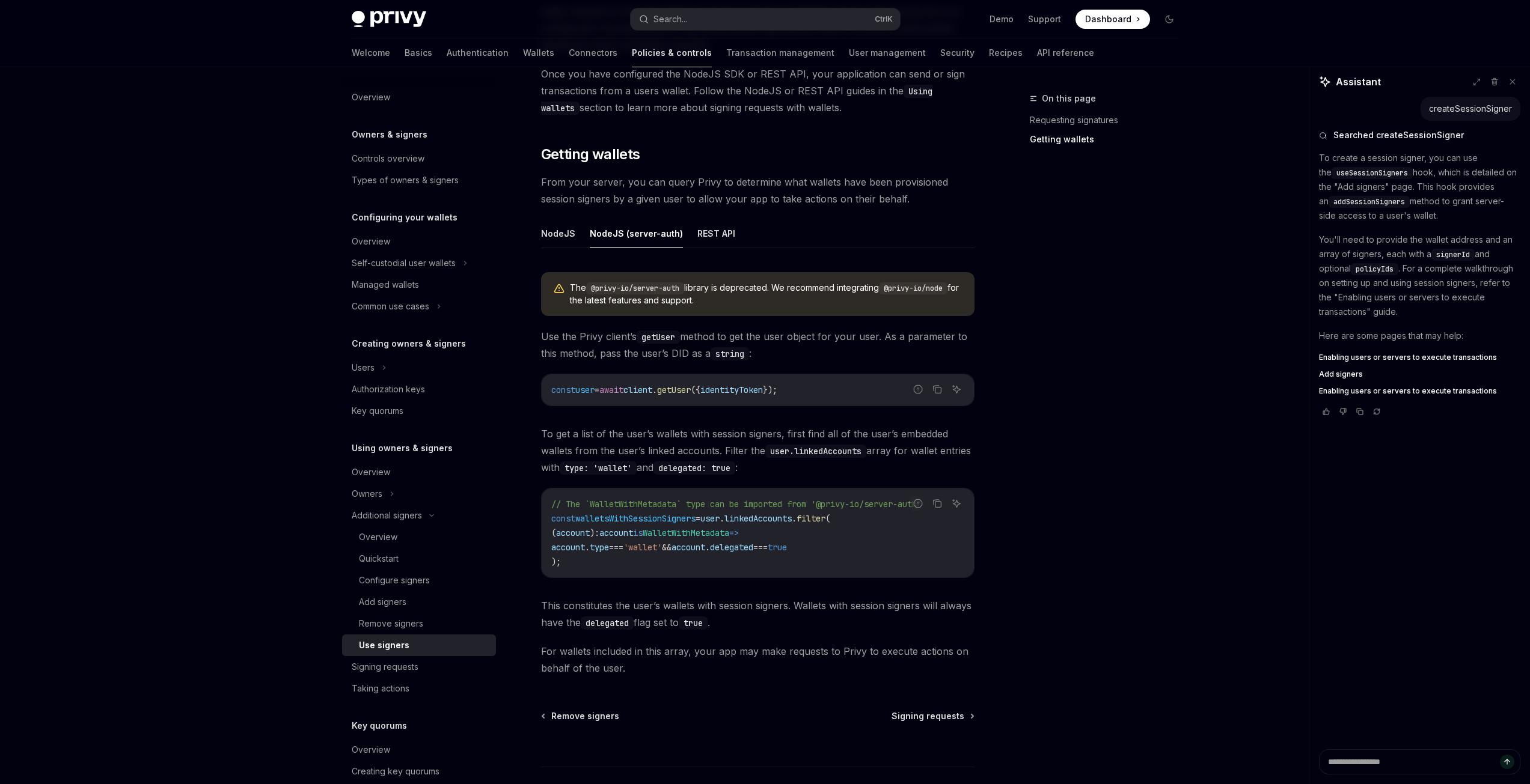
scroll to position [0, 0]
